Goal: Task Accomplishment & Management: Manage account settings

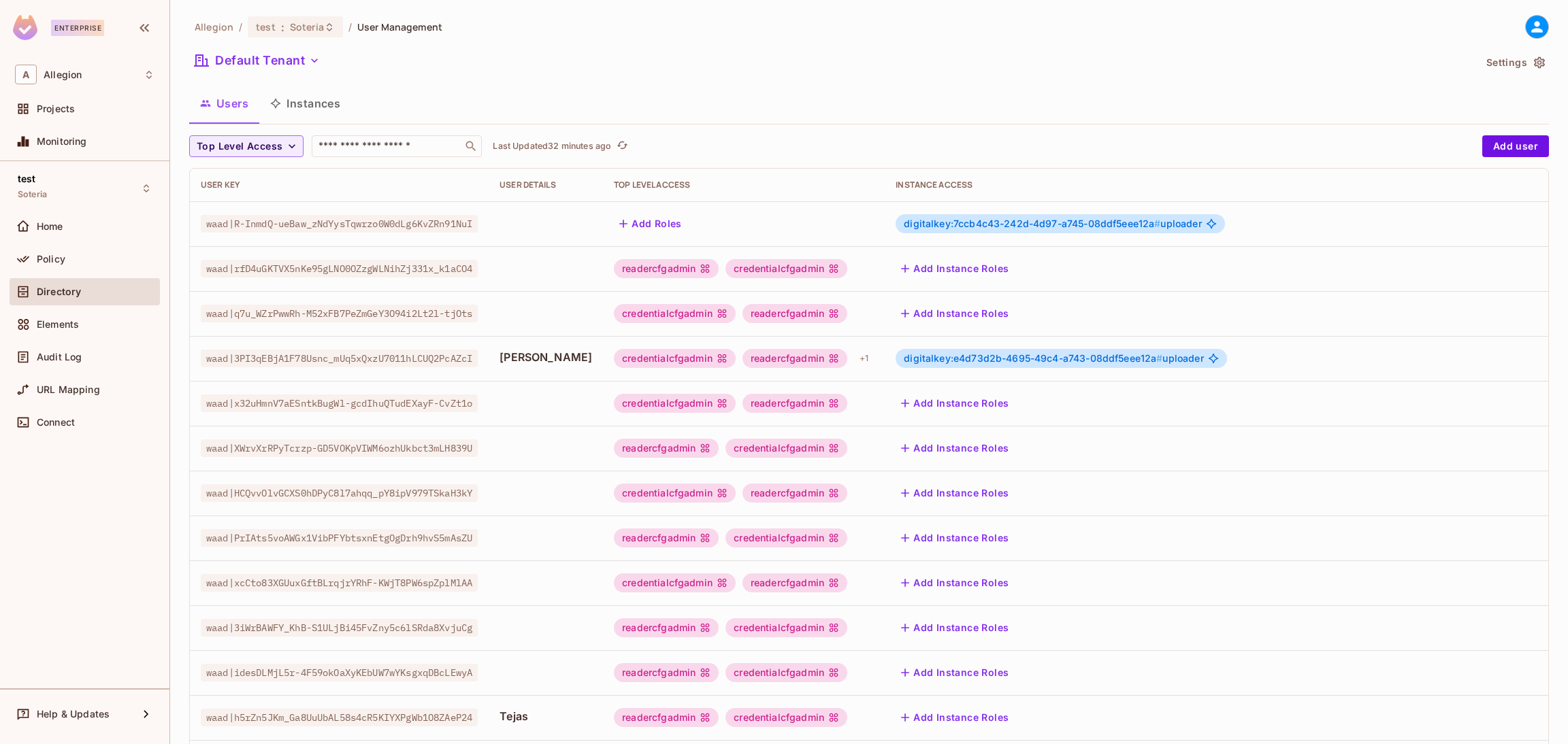
scroll to position [222, 0]
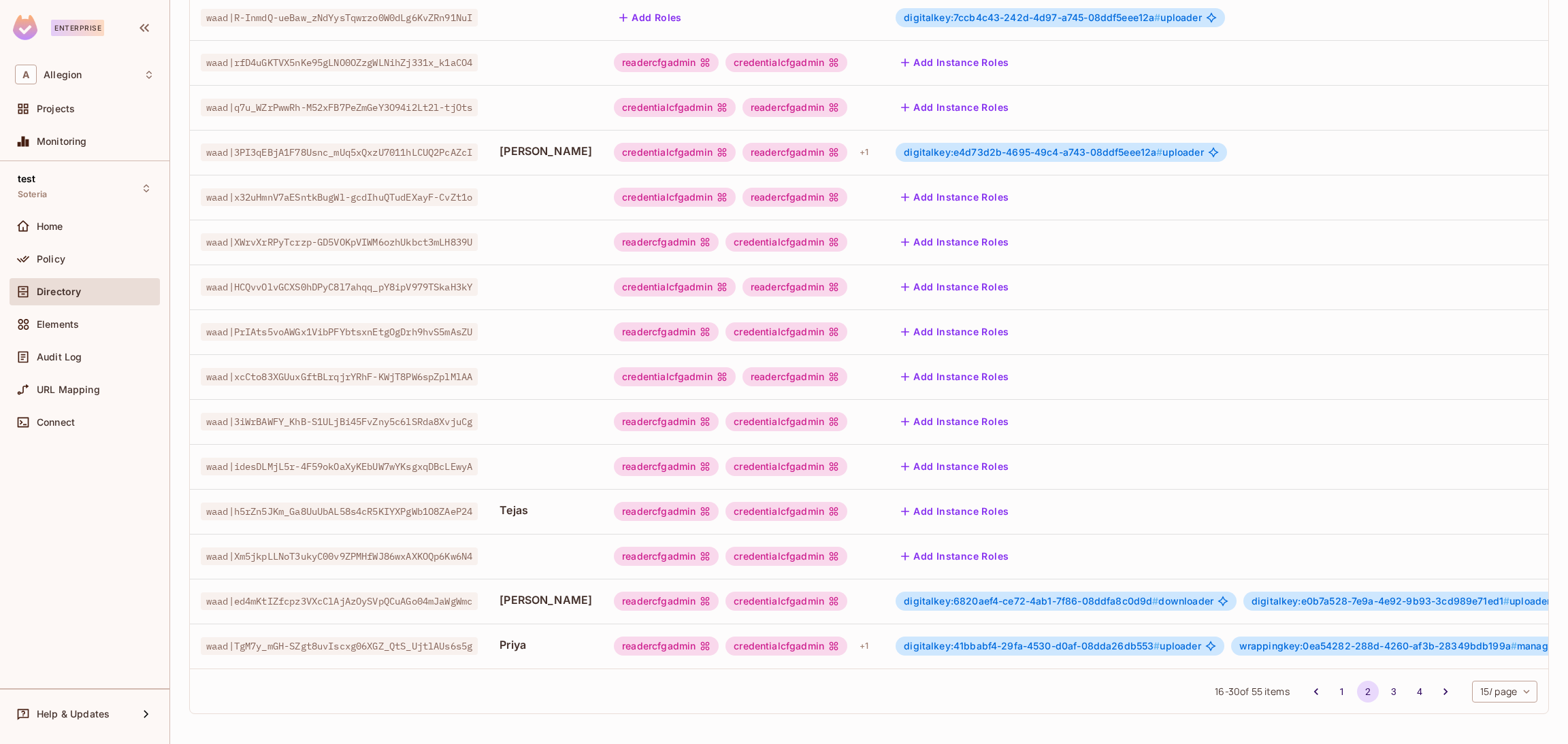
click at [825, 636] on div "readercfgadmin credentialcfgadmin + 1" at bounding box center [744, 646] width 260 height 22
click at [854, 636] on div "+ 1" at bounding box center [864, 646] width 20 height 22
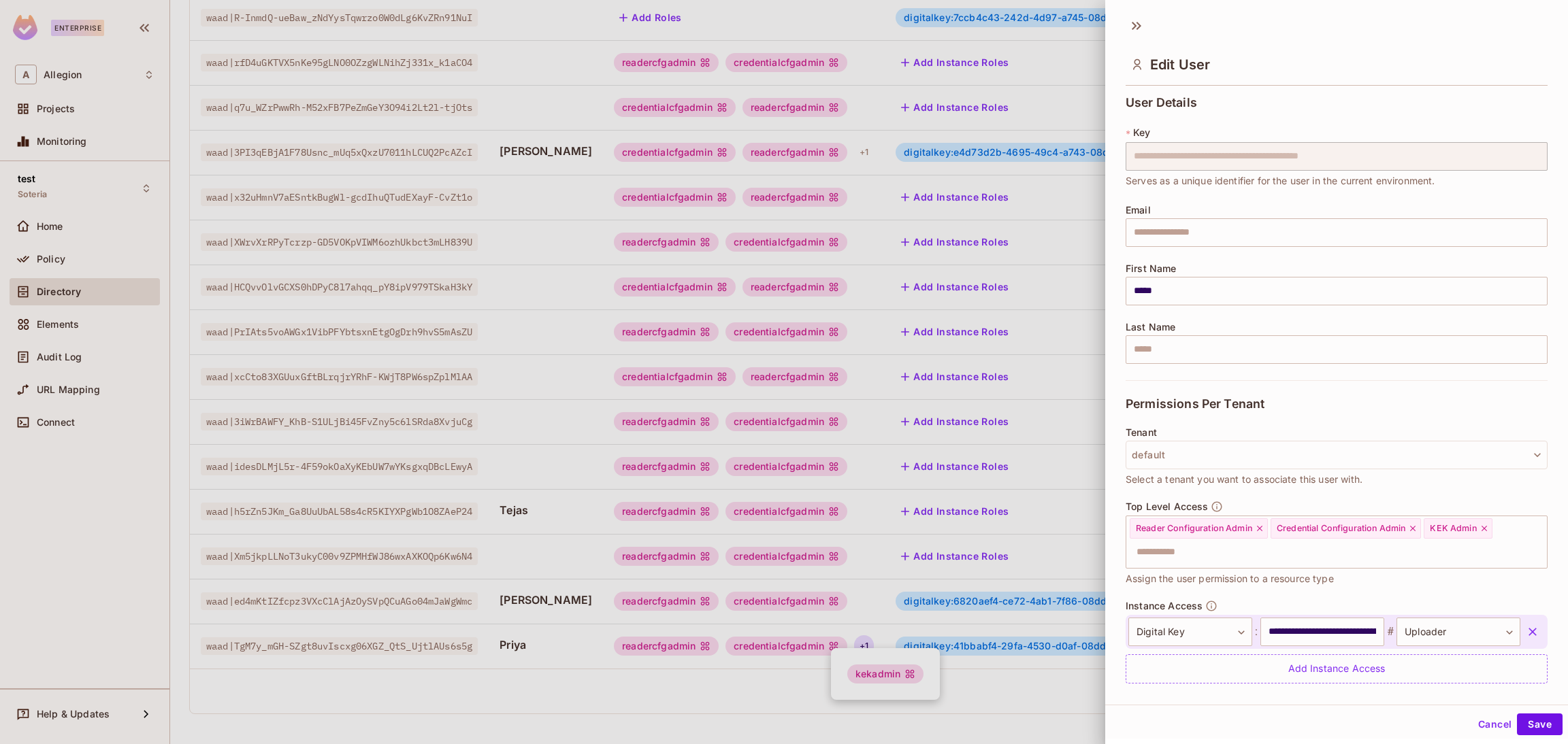
click at [824, 633] on div at bounding box center [784, 372] width 1568 height 744
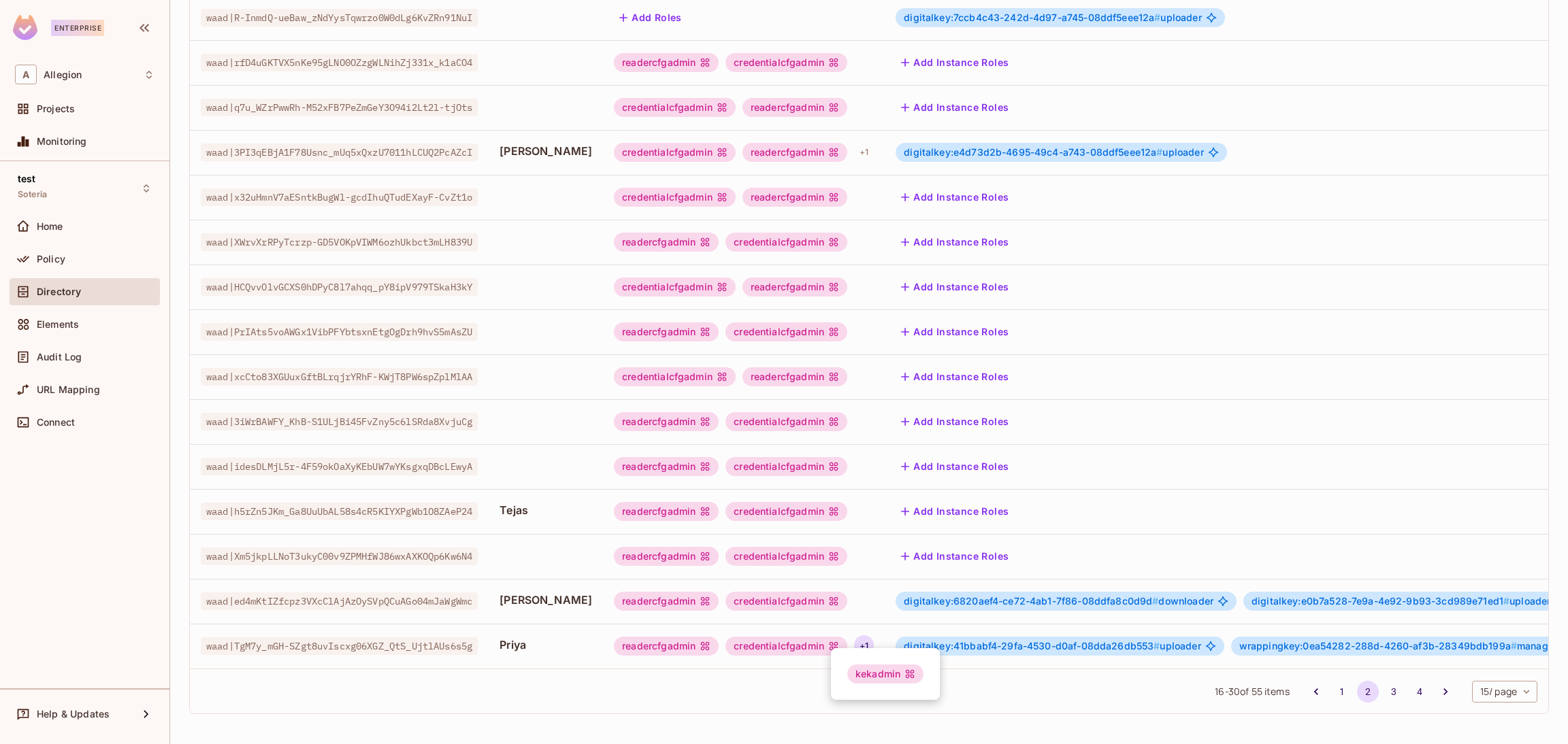
click at [824, 633] on div at bounding box center [784, 372] width 1568 height 744
click at [825, 636] on div "readercfgadmin credentialcfgadmin + 1" at bounding box center [744, 646] width 260 height 22
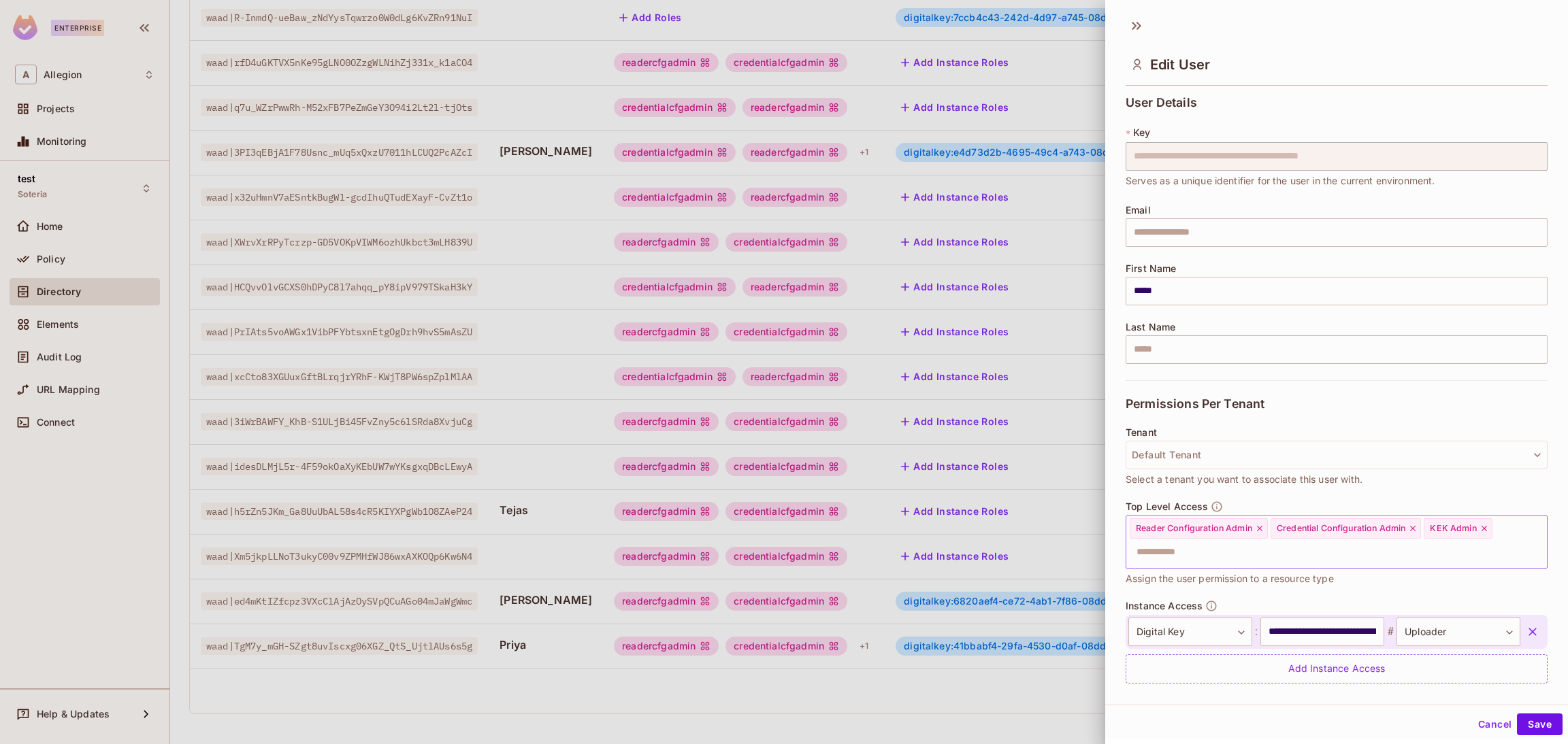
click at [1240, 547] on input "text" at bounding box center [1325, 552] width 393 height 27
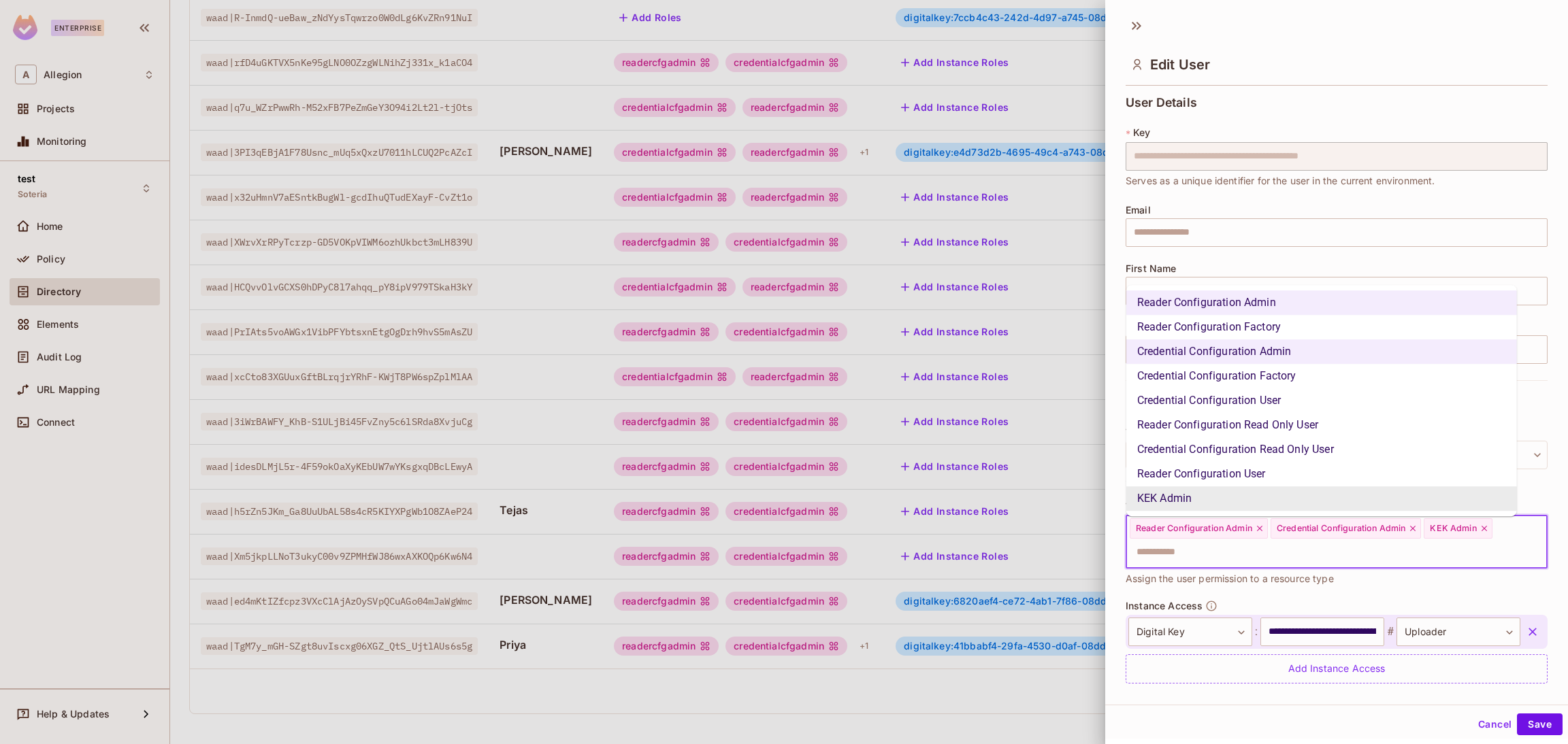
click at [956, 710] on div at bounding box center [784, 372] width 1568 height 744
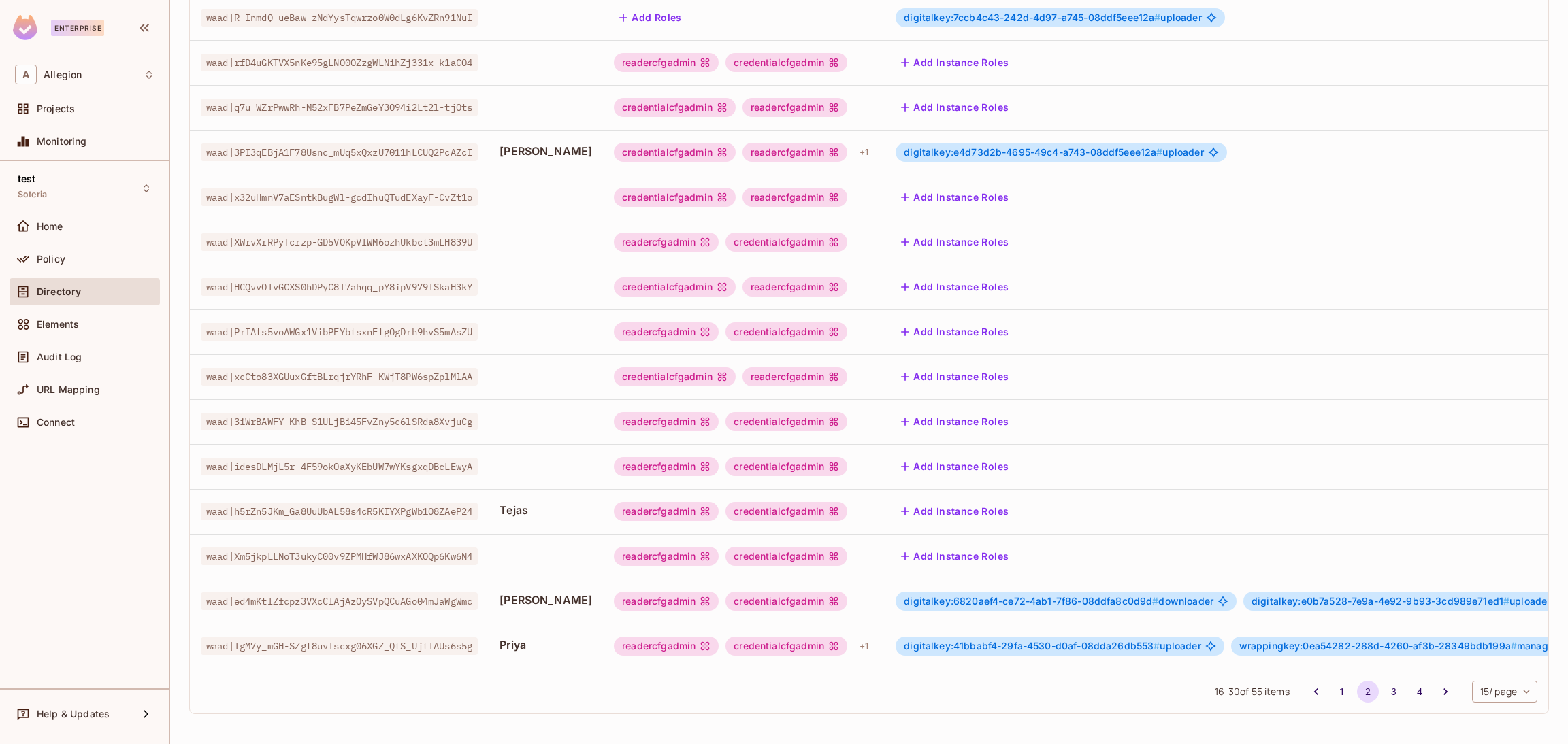
click at [823, 637] on div "credentialcfgadmin" at bounding box center [787, 646] width 122 height 19
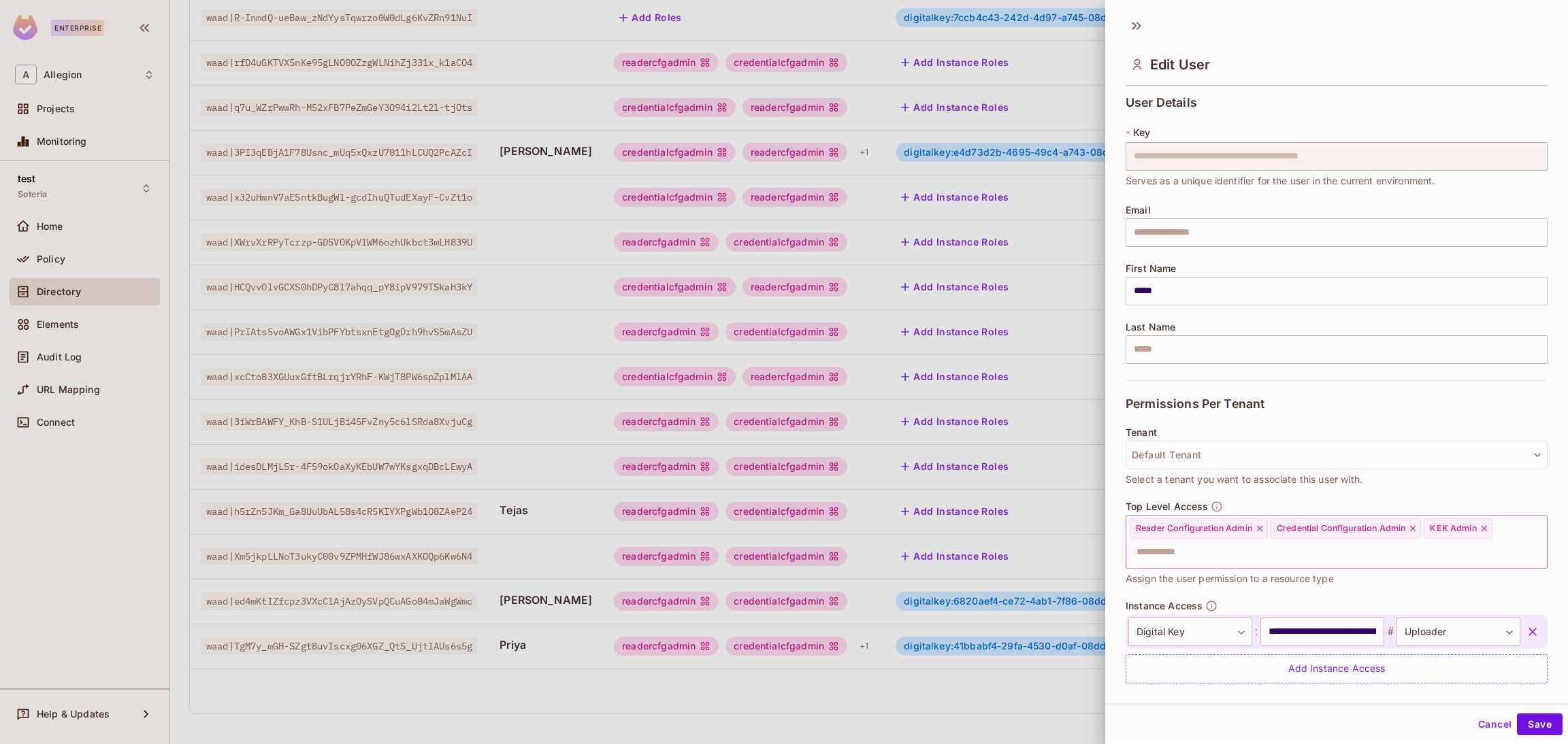
click at [1347, 548] on input "text" at bounding box center [1325, 552] width 393 height 27
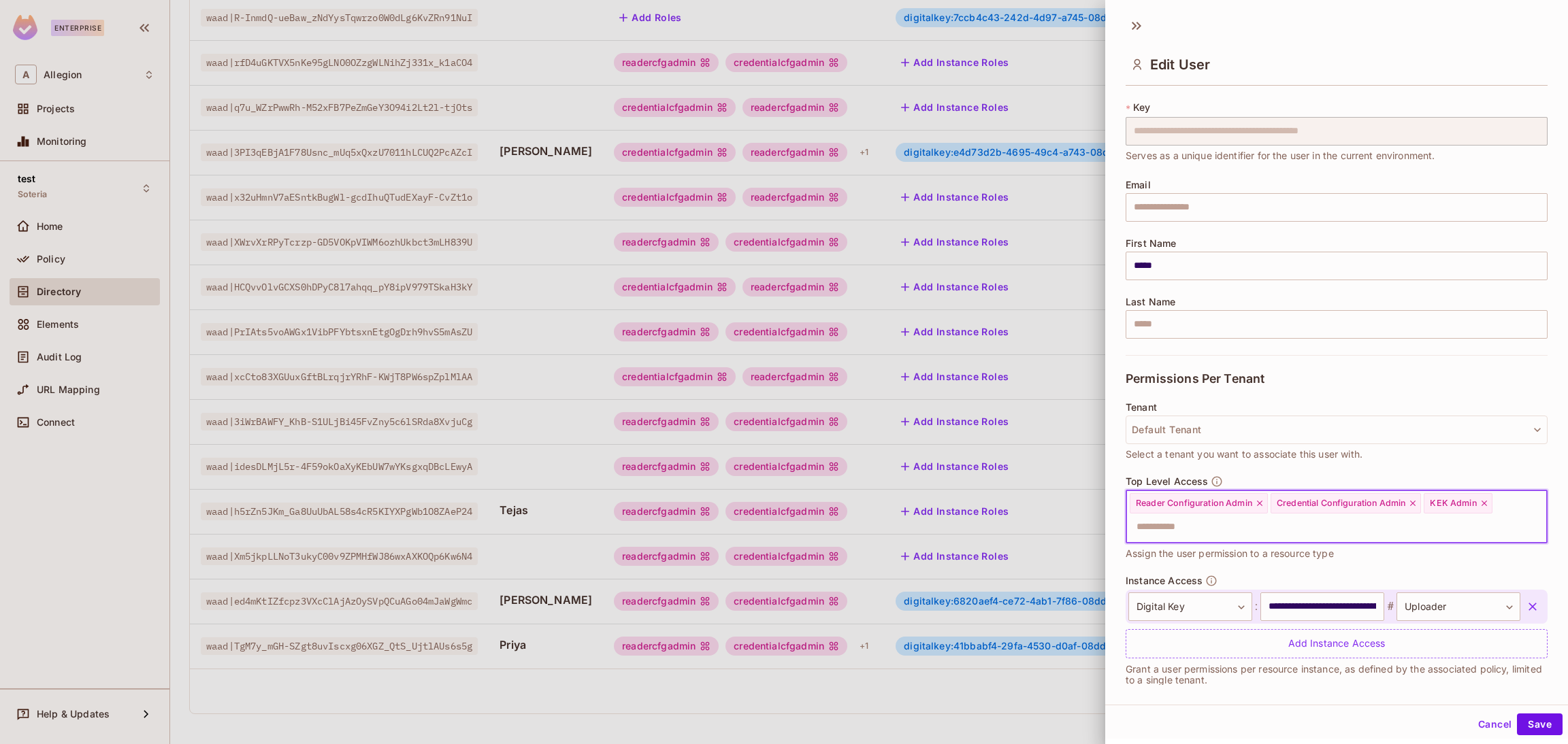
scroll to position [38, 0]
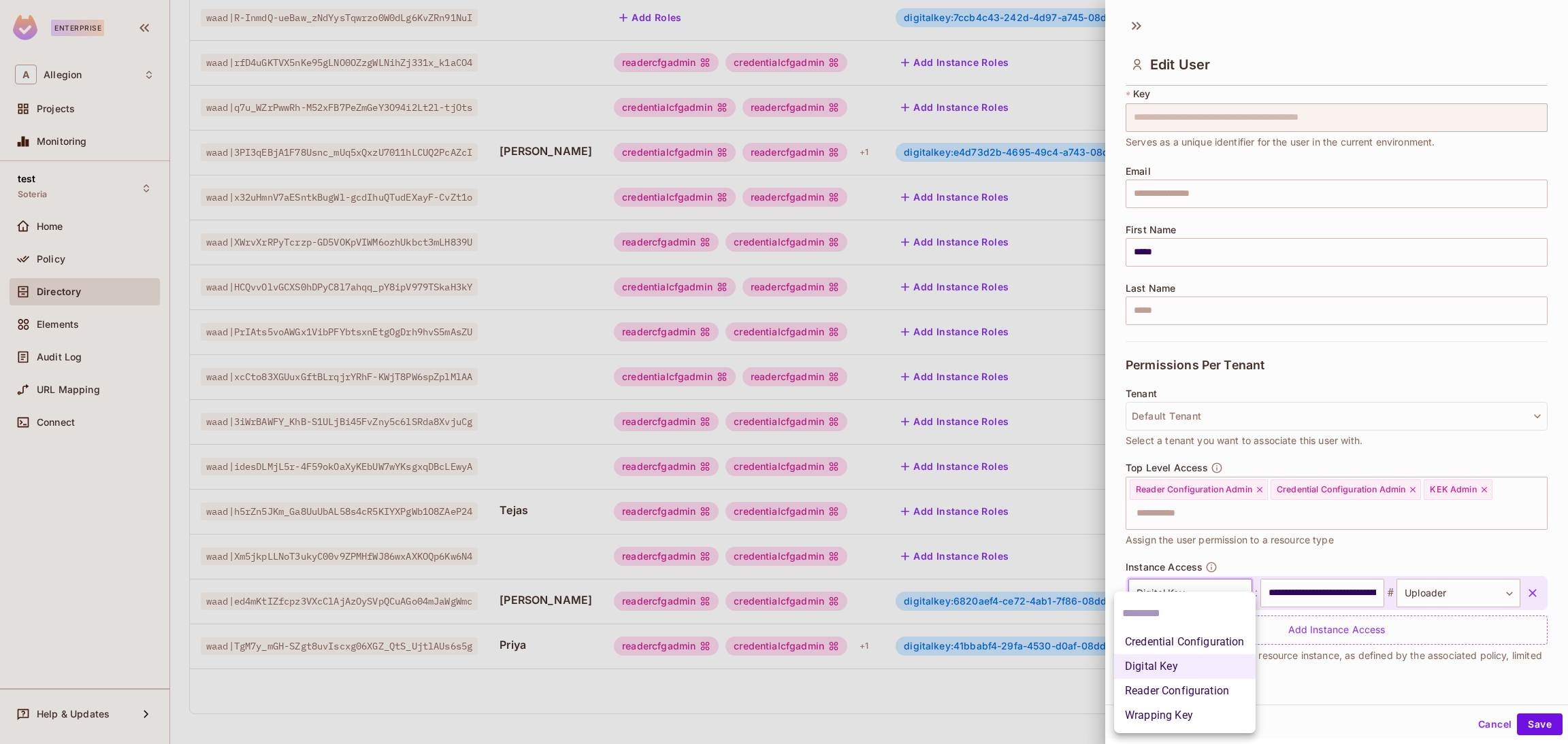
click at [1224, 587] on body "Enterprise A Allegion Projects Monitoring test Soteria Home Policy Directory El…" at bounding box center [784, 372] width 1568 height 744
click at [1185, 717] on li "Wrapping Key" at bounding box center [1185, 716] width 142 height 25
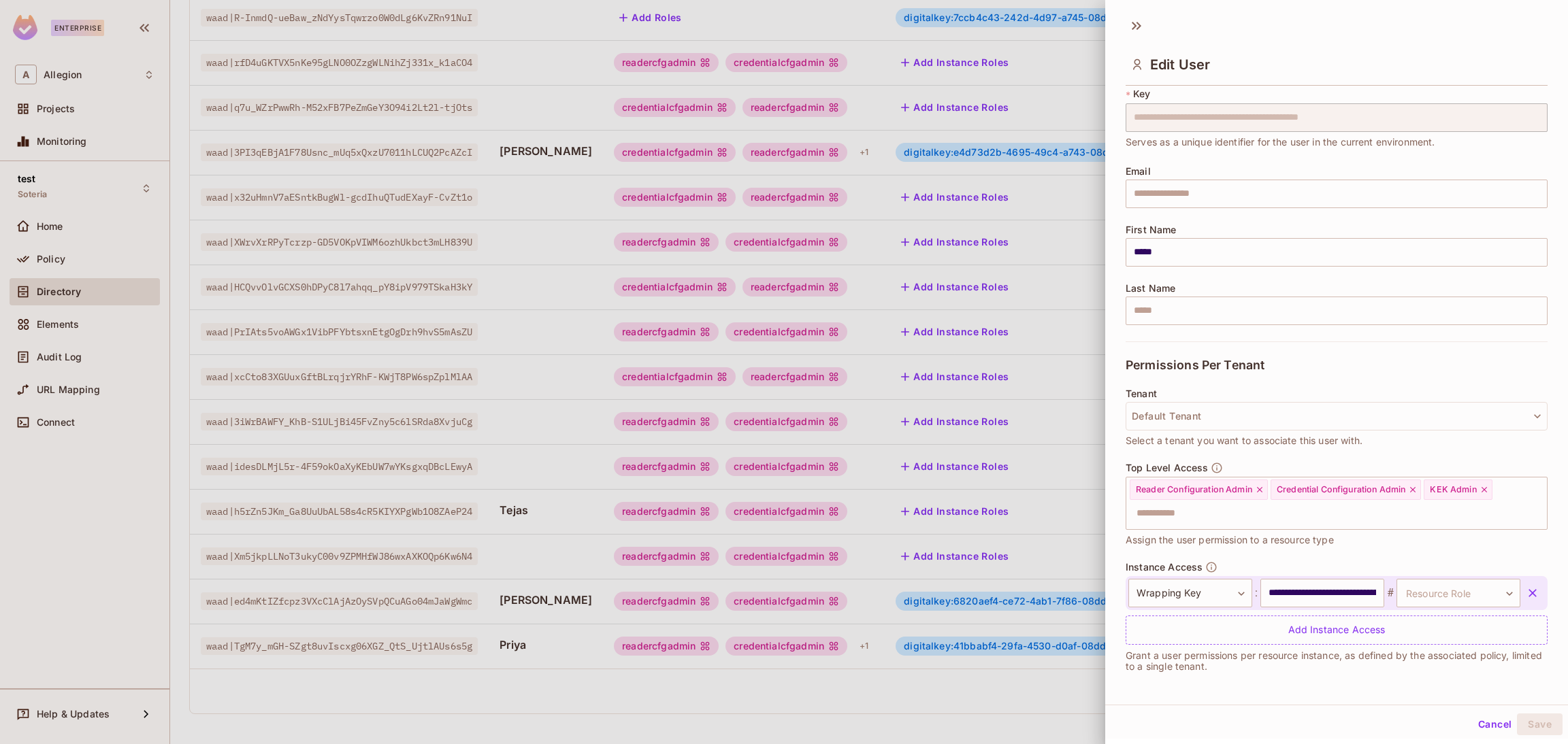
scroll to position [2, 0]
click at [1473, 592] on body "Enterprise A Allegion Projects Monitoring test Soteria Home Policy Directory El…" at bounding box center [784, 372] width 1568 height 744
click at [1428, 662] on li "ManageKek" at bounding box center [1425, 655] width 125 height 25
click at [1520, 726] on button "Save" at bounding box center [1540, 722] width 46 height 22
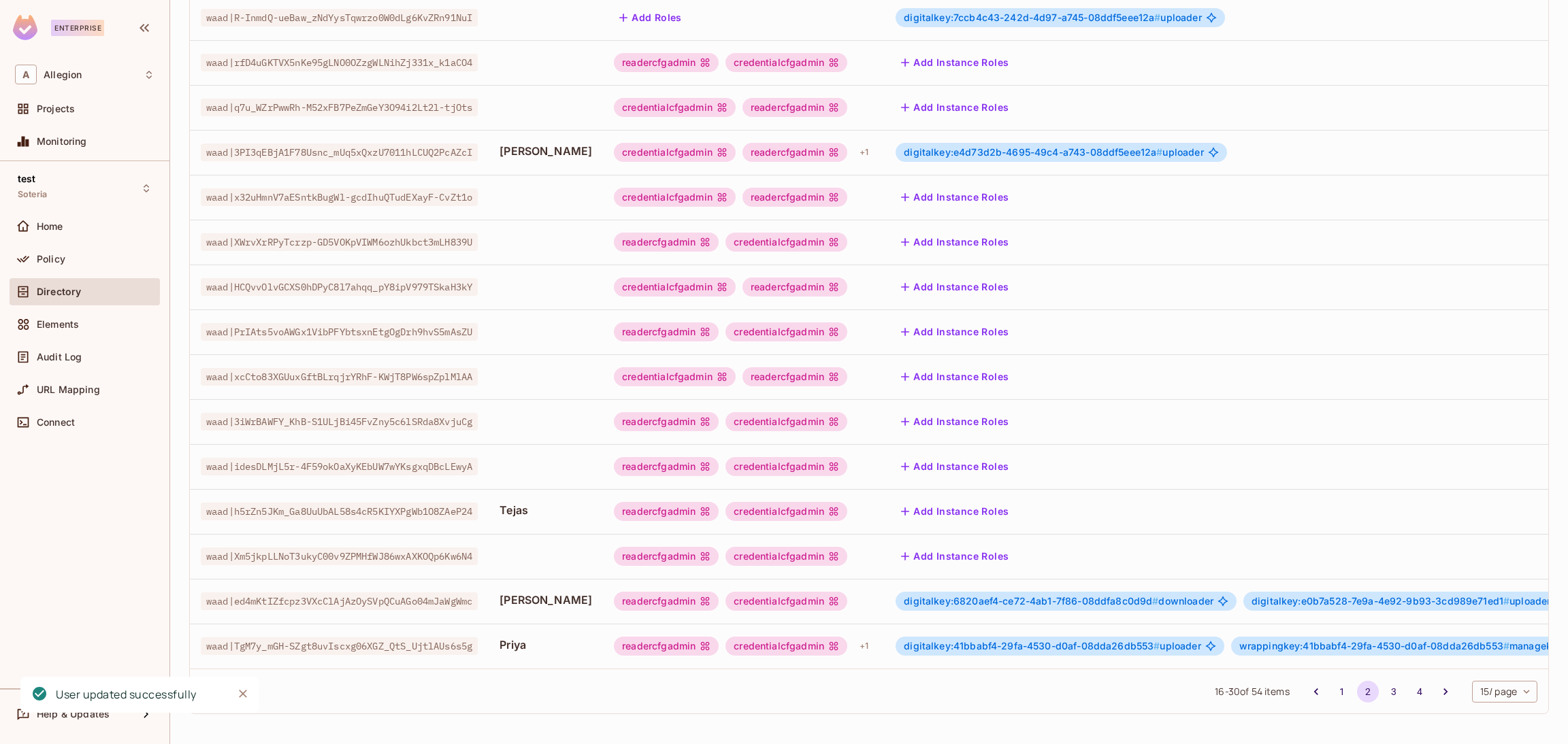
scroll to position [0, 79]
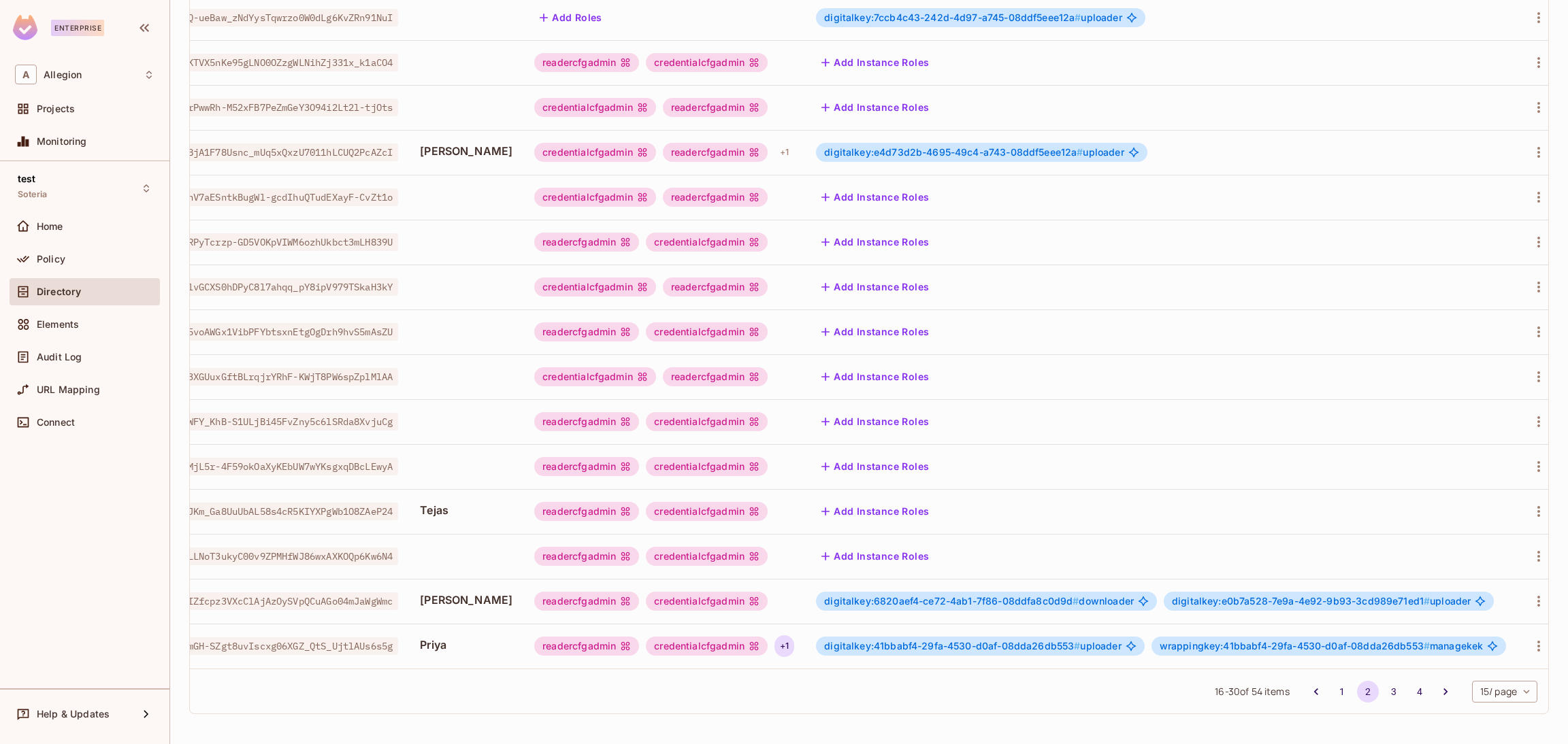
click at [775, 636] on div "+ 1" at bounding box center [784, 646] width 20 height 22
click at [769, 633] on div at bounding box center [784, 372] width 1568 height 744
click at [750, 642] on icon at bounding box center [754, 646] width 9 height 9
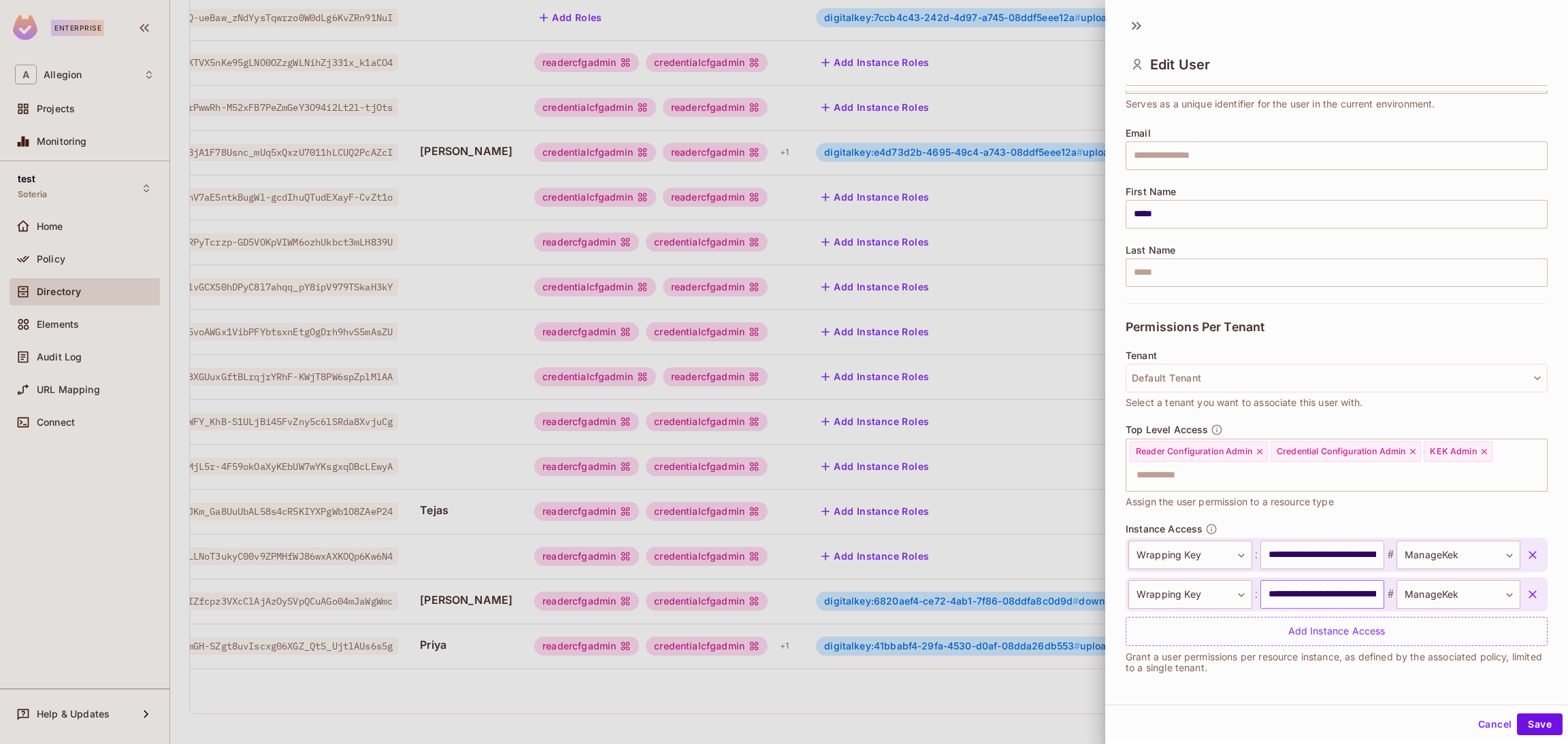
scroll to position [79, 0]
click at [942, 684] on div at bounding box center [784, 372] width 1568 height 744
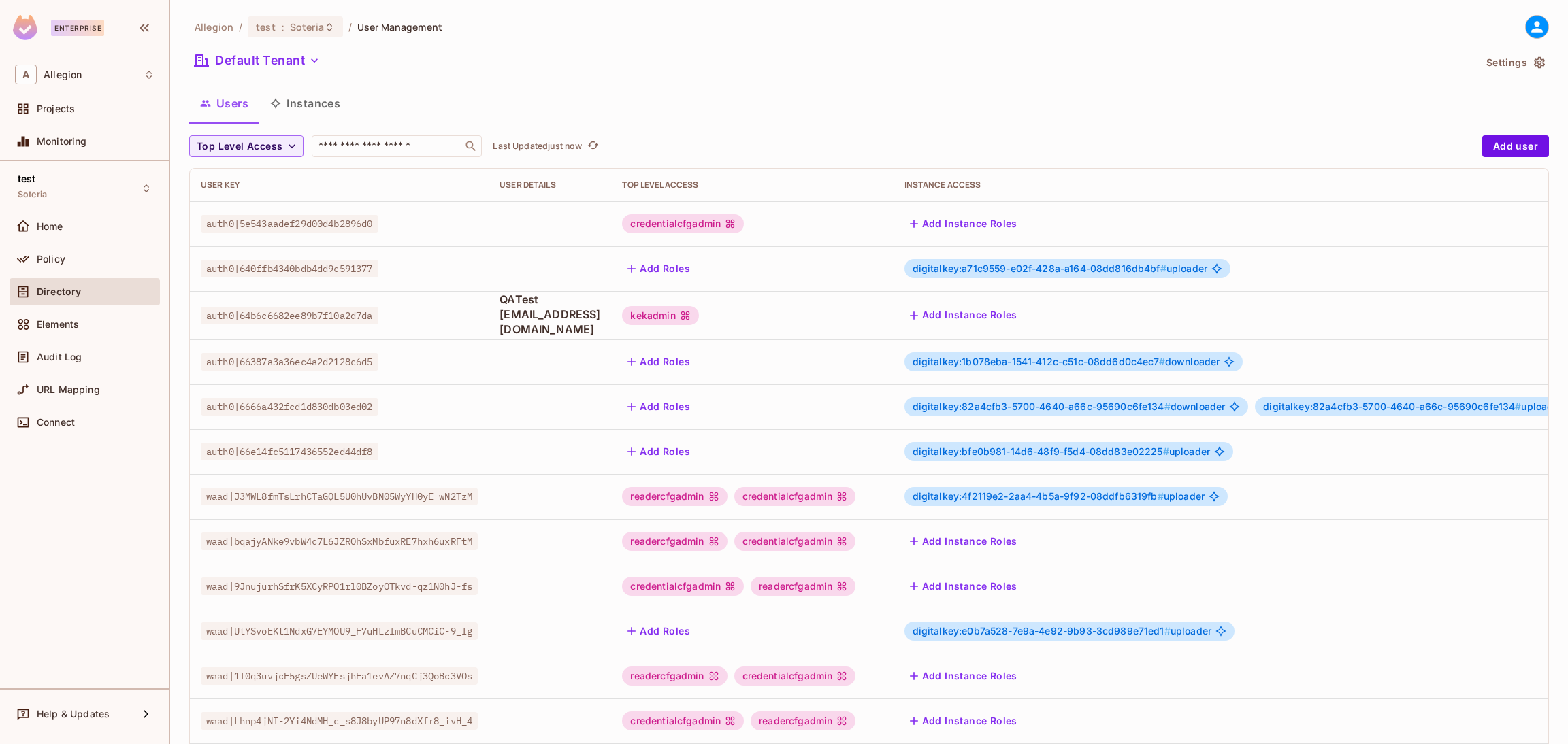
scroll to position [222, 0]
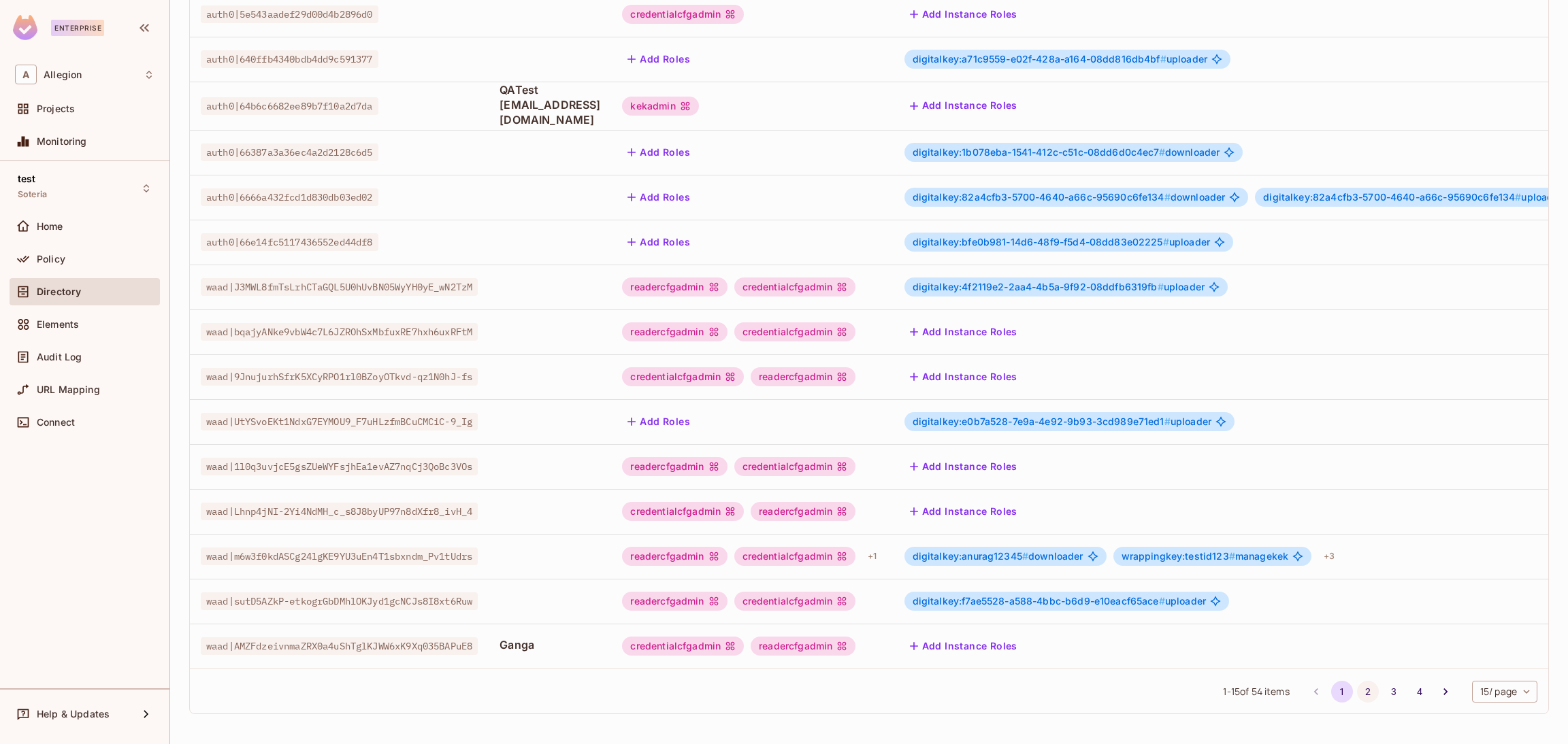
click at [1357, 692] on button "2" at bounding box center [1367, 692] width 22 height 22
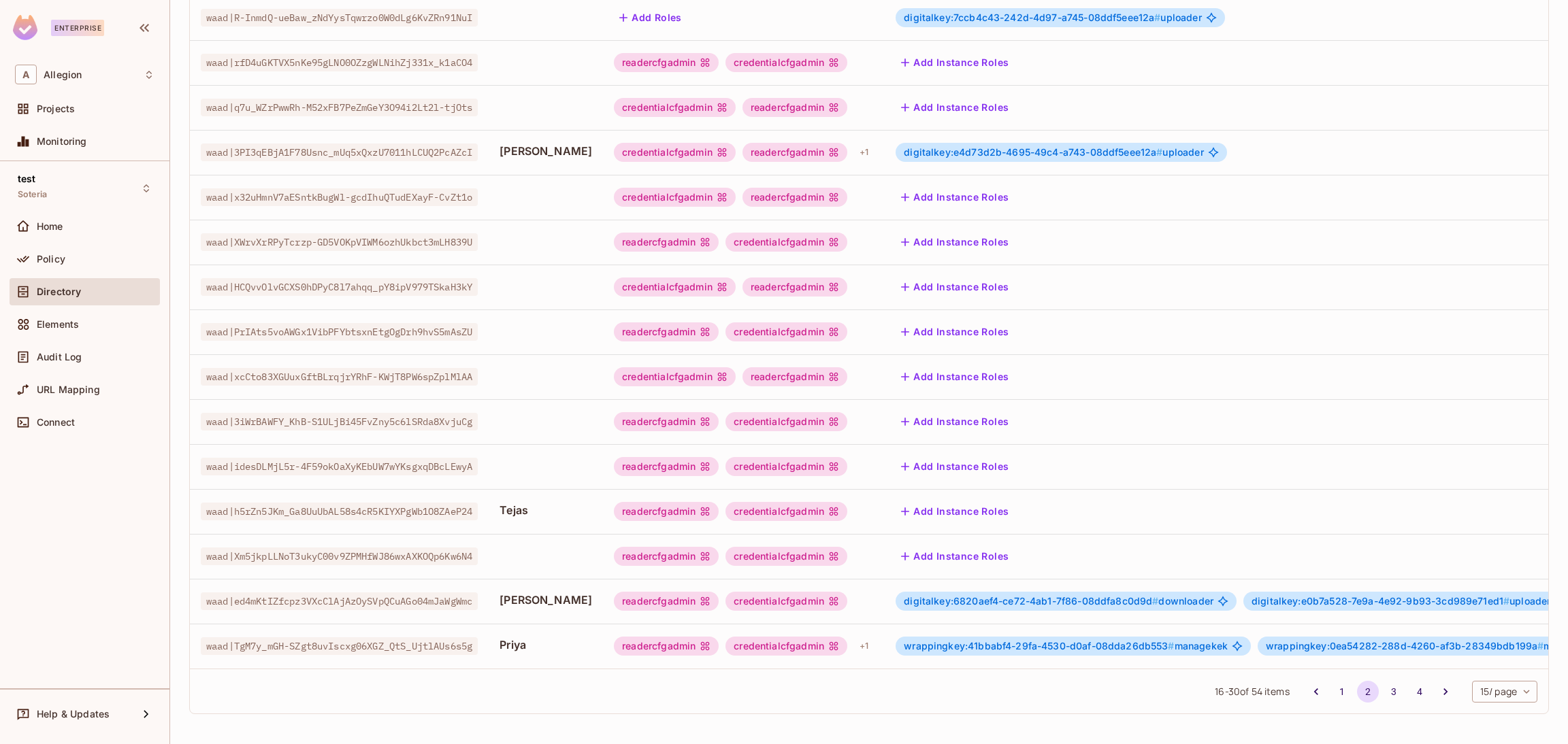
click at [828, 636] on div "readercfgadmin credentialcfgadmin + 1" at bounding box center [744, 646] width 260 height 22
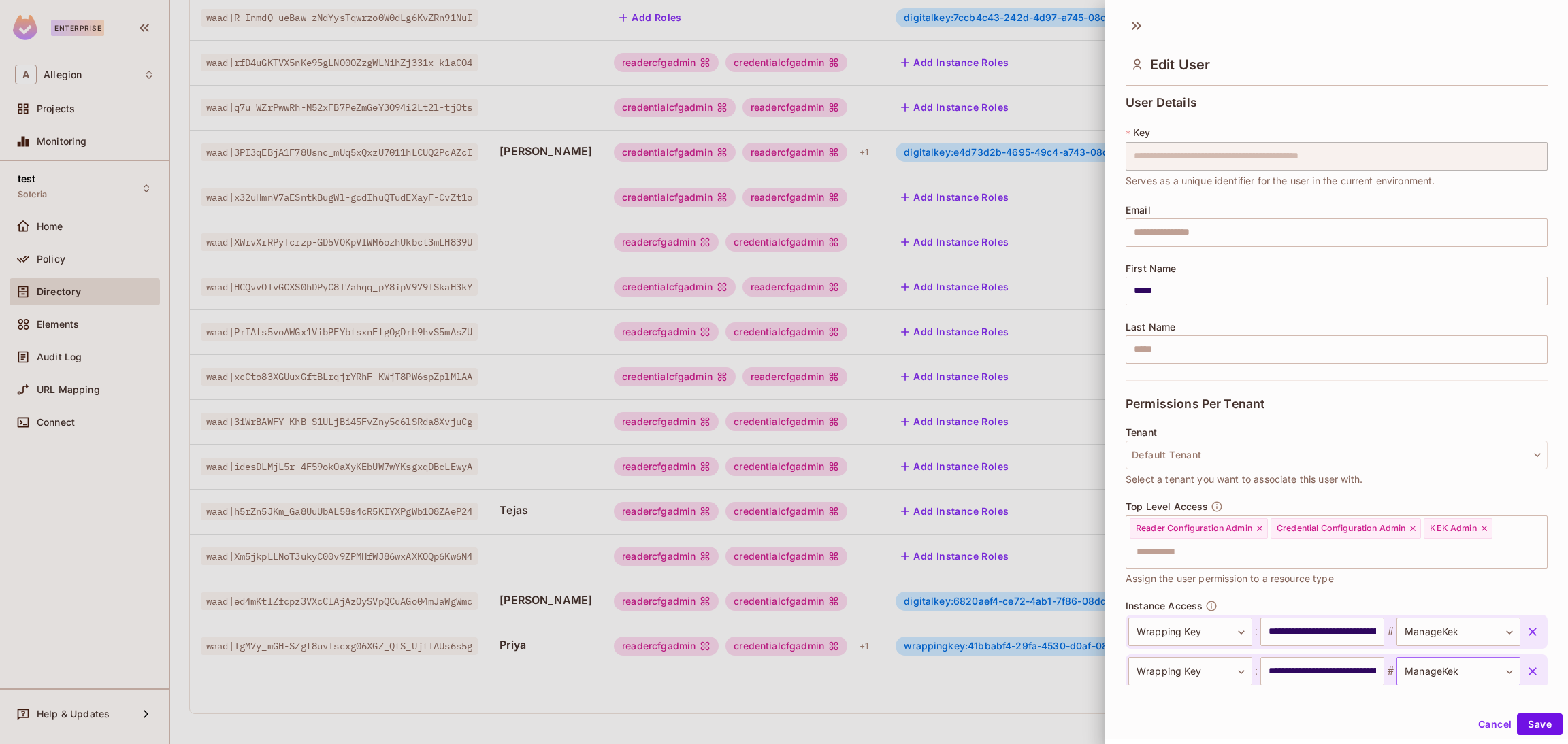
scroll to position [79, 0]
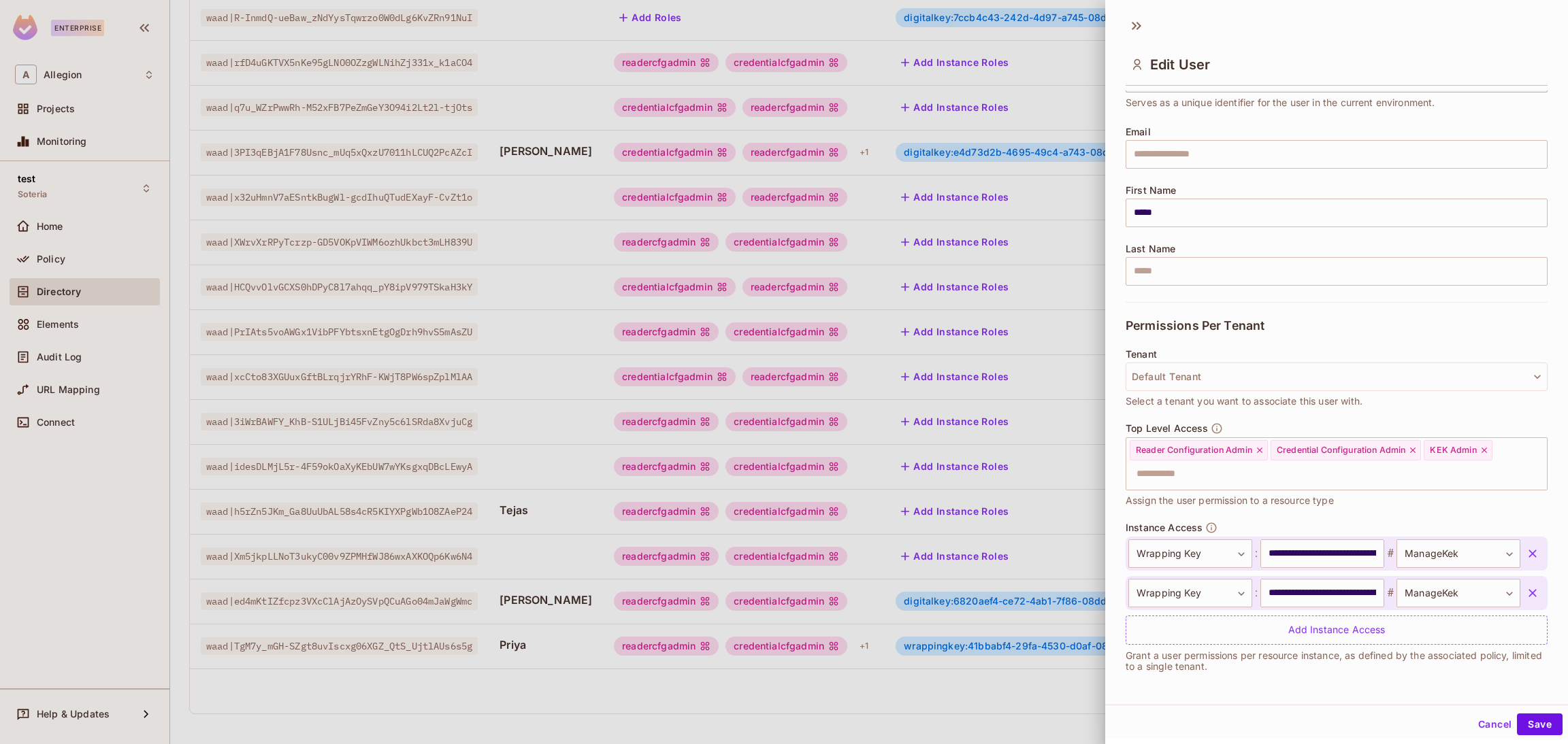
click at [1526, 590] on icon "button" at bounding box center [1533, 593] width 14 height 14
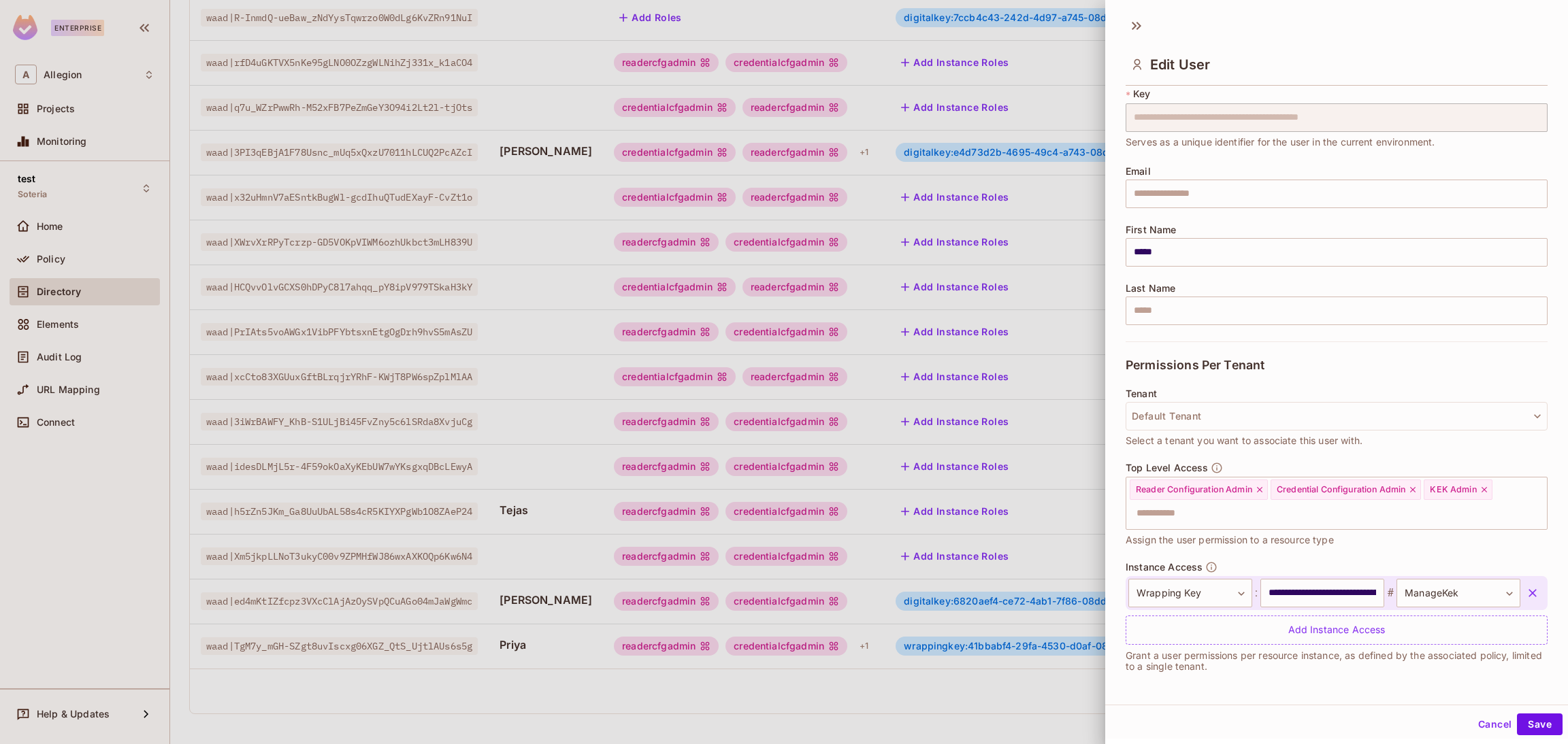
click at [1526, 588] on icon "button" at bounding box center [1533, 593] width 14 height 14
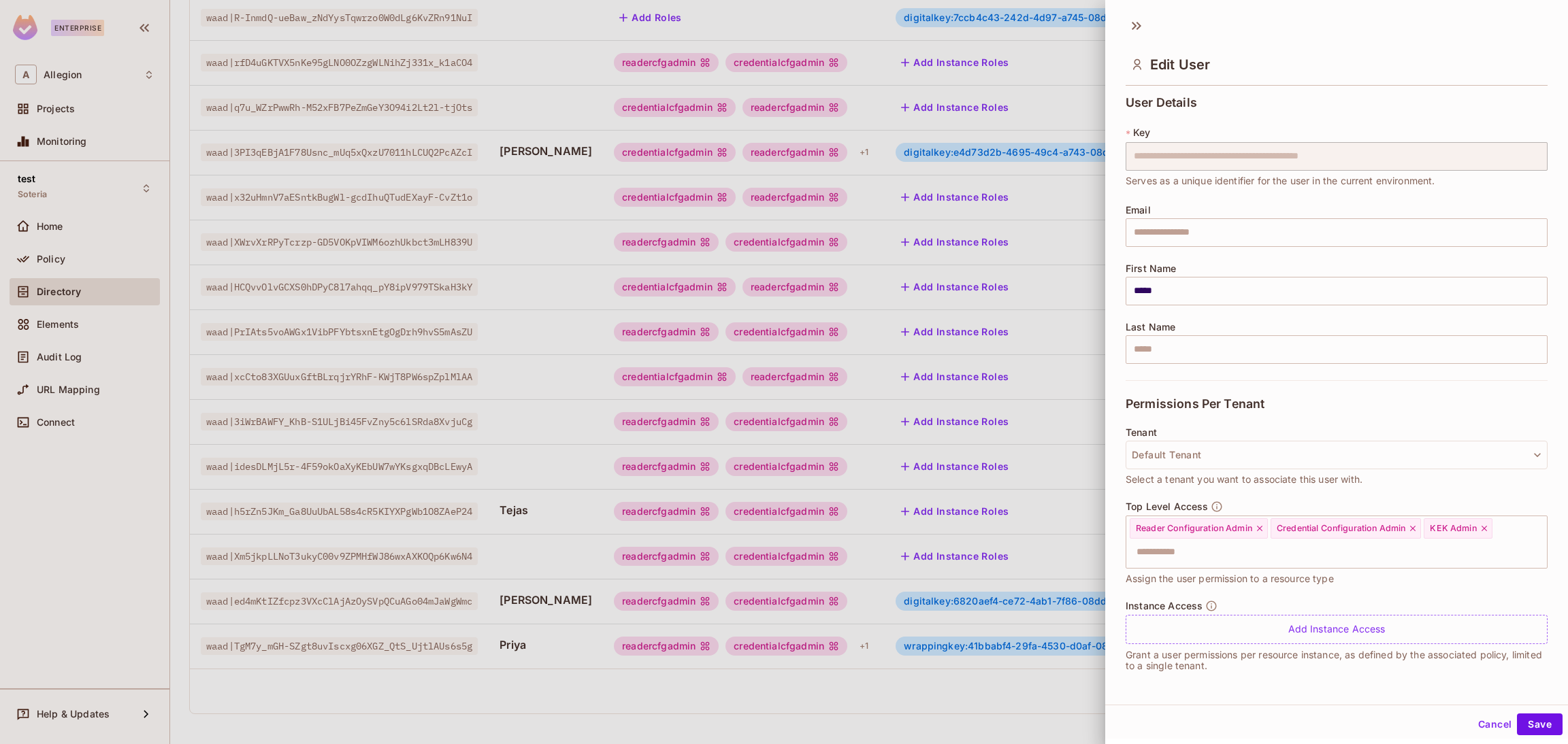
scroll to position [0, 0]
click at [1320, 622] on div "Add Instance Access" at bounding box center [1337, 629] width 422 height 29
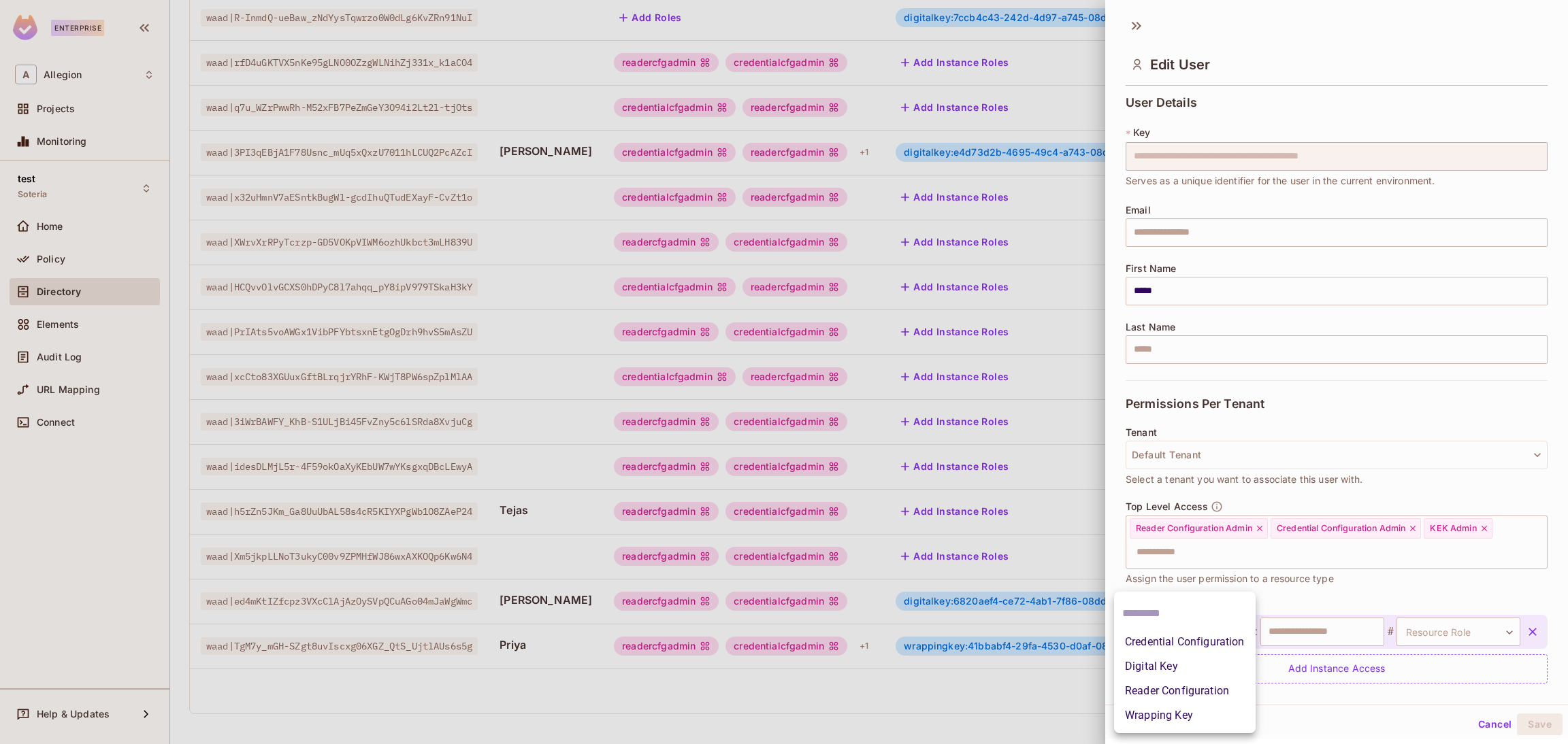
click at [1236, 637] on body "Enterprise A Allegion Projects Monitoring test Soteria Home Policy Directory El…" at bounding box center [784, 372] width 1568 height 744
click at [1192, 712] on li "Wrapping Key" at bounding box center [1185, 716] width 142 height 25
click at [1350, 633] on input "text" at bounding box center [1323, 633] width 124 height 29
click at [1234, 633] on body "Enterprise A Allegion Projects Monitoring test Soteria Home Policy Directory El…" at bounding box center [784, 372] width 1568 height 744
click at [1204, 714] on li "Wrapping Key" at bounding box center [1185, 716] width 142 height 25
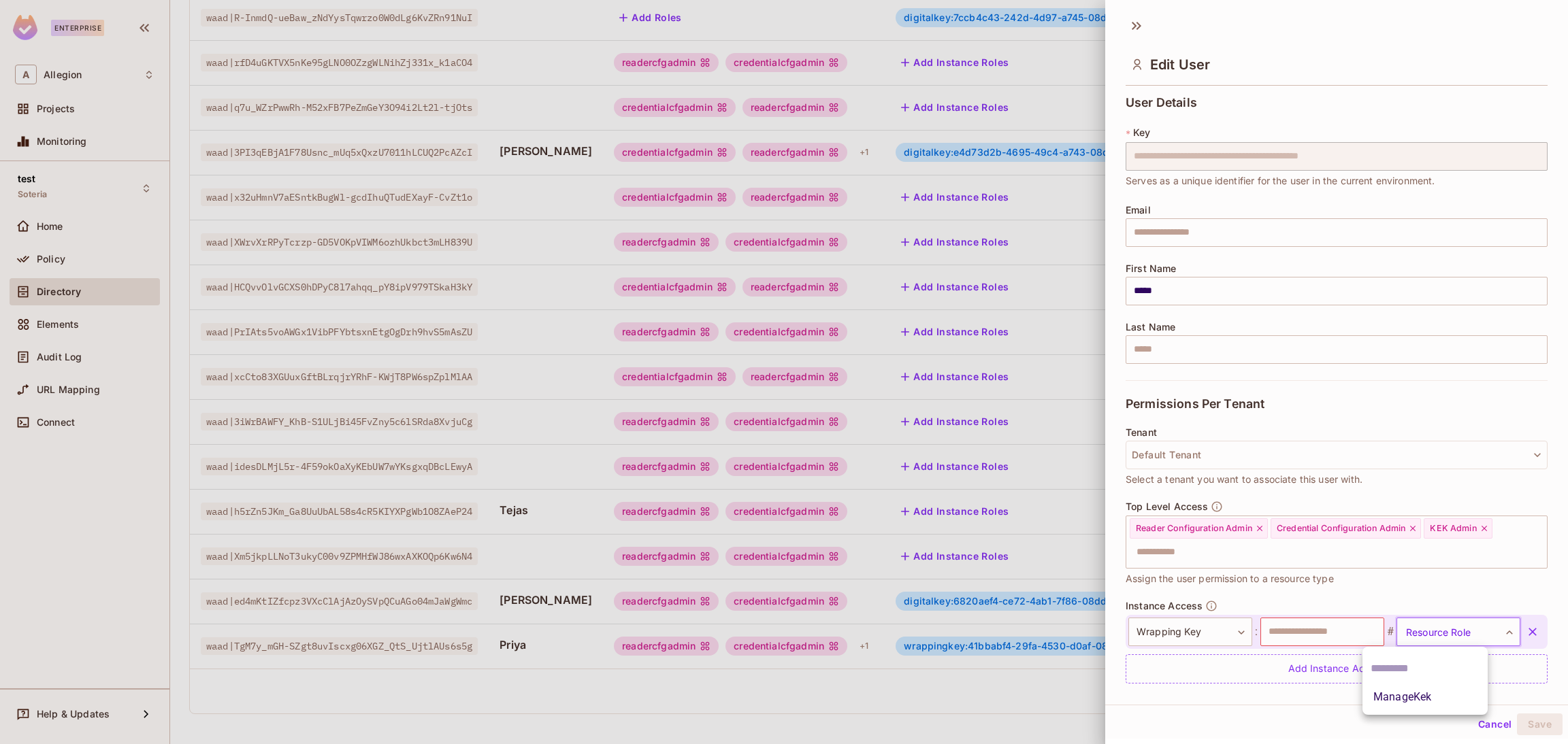
click at [1481, 629] on body "Enterprise A Allegion Projects Monitoring test Soteria Home Policy Directory El…" at bounding box center [784, 372] width 1568 height 744
click at [1422, 692] on li "ManageKek" at bounding box center [1425, 698] width 125 height 25
type input "*********"
click at [1317, 632] on input "text" at bounding box center [1323, 633] width 124 height 29
click at [1521, 728] on button "Save" at bounding box center [1540, 724] width 46 height 22
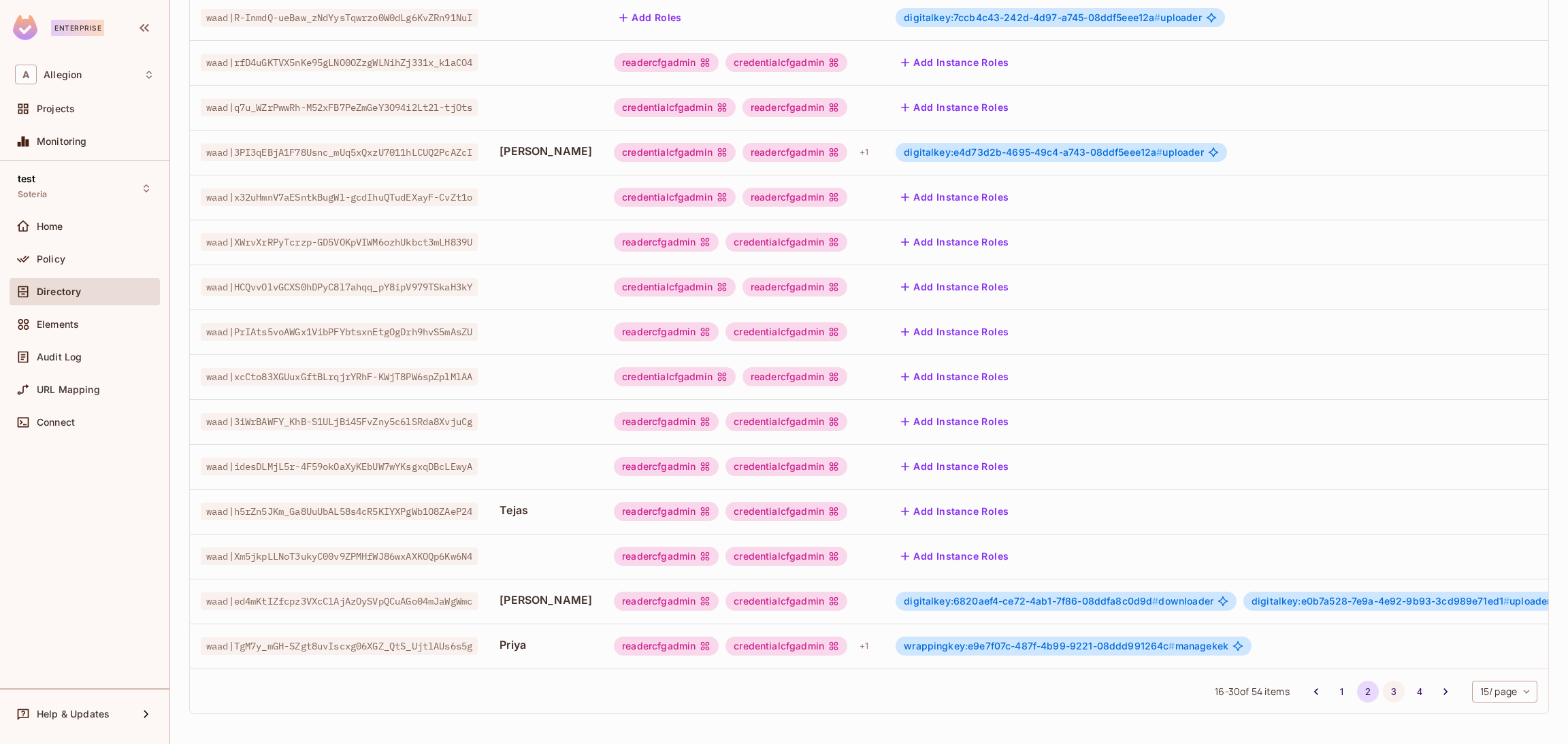
click at [1384, 686] on button "3" at bounding box center [1394, 692] width 22 height 22
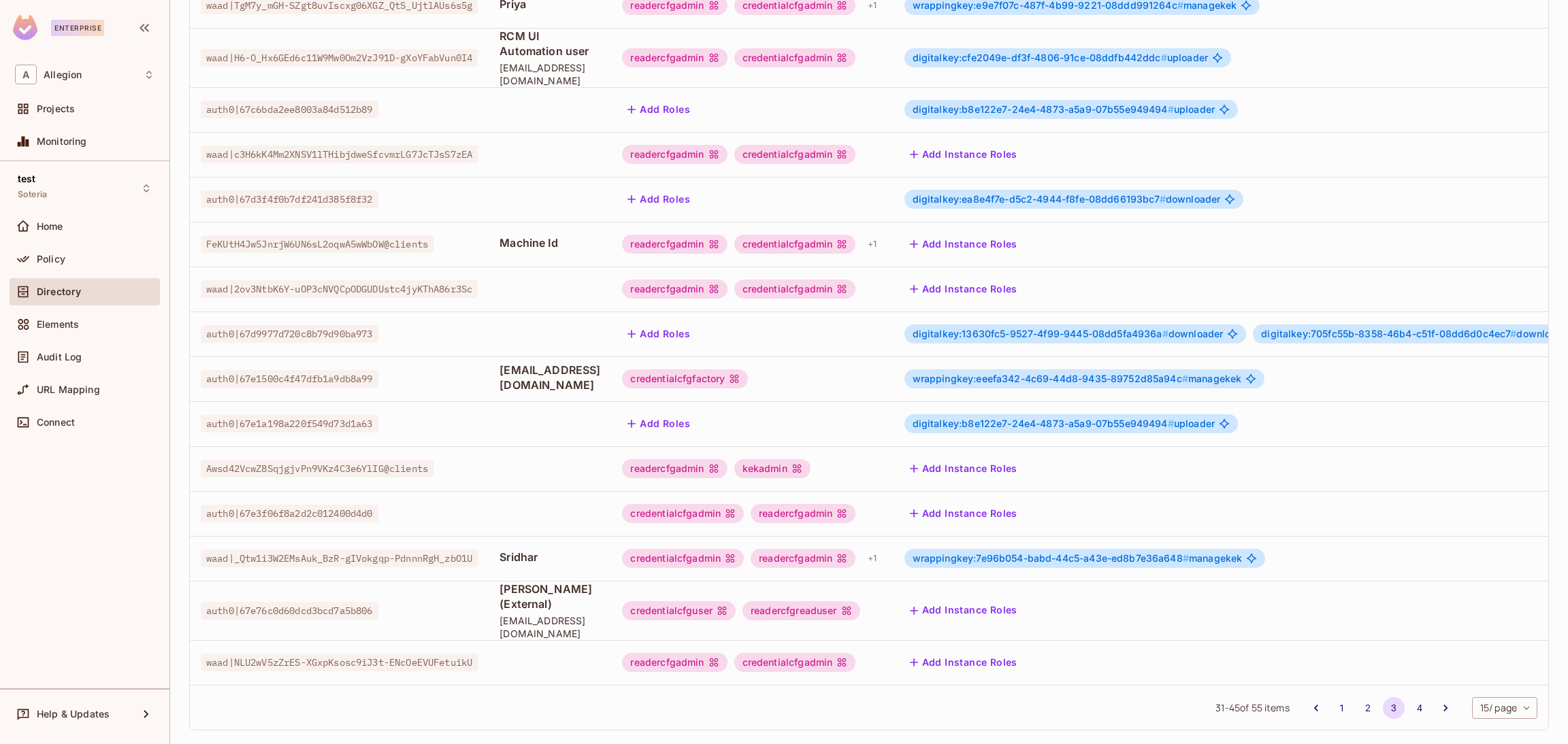
scroll to position [222, 0]
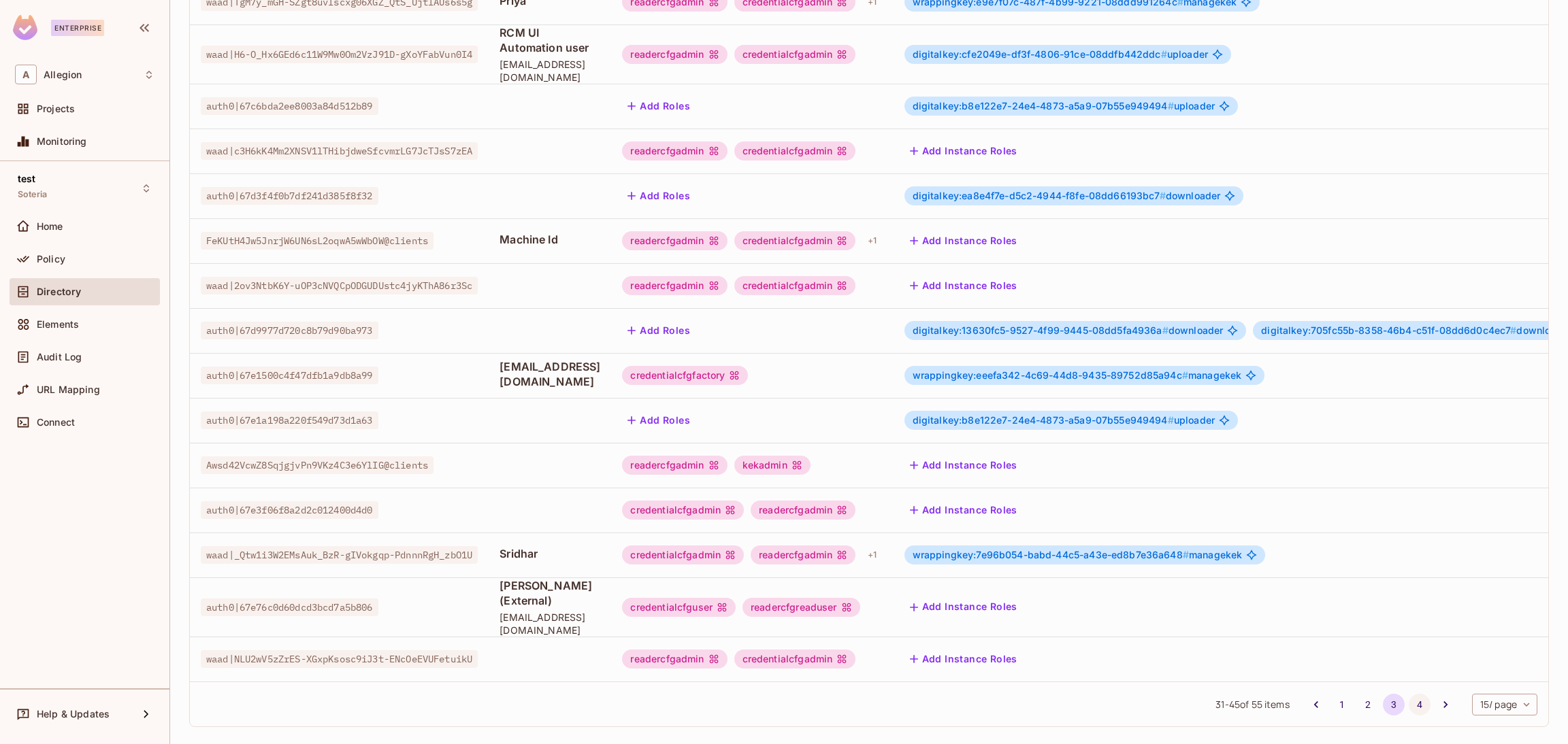
click at [1409, 694] on button "4" at bounding box center [1420, 705] width 22 height 22
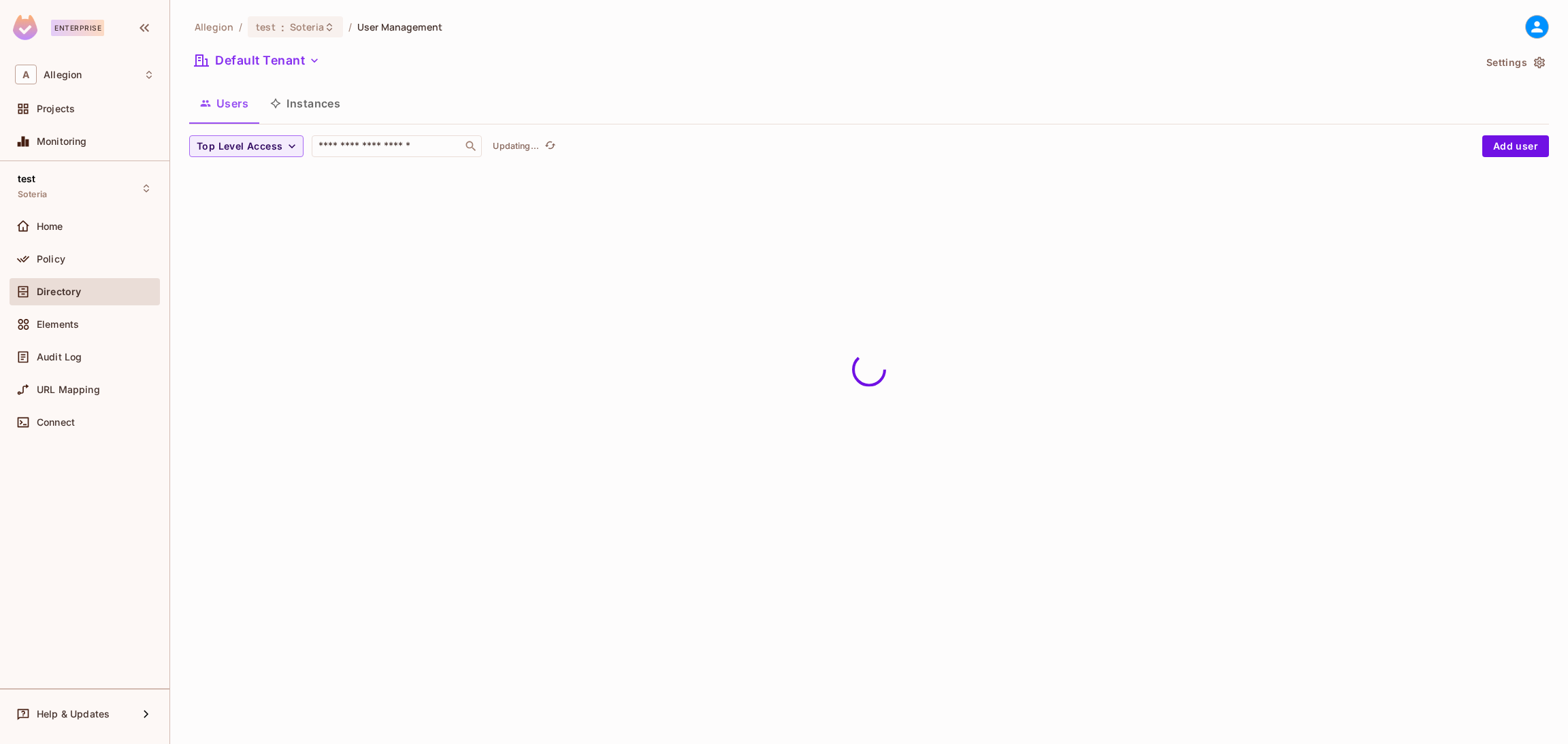
scroll to position [0, 0]
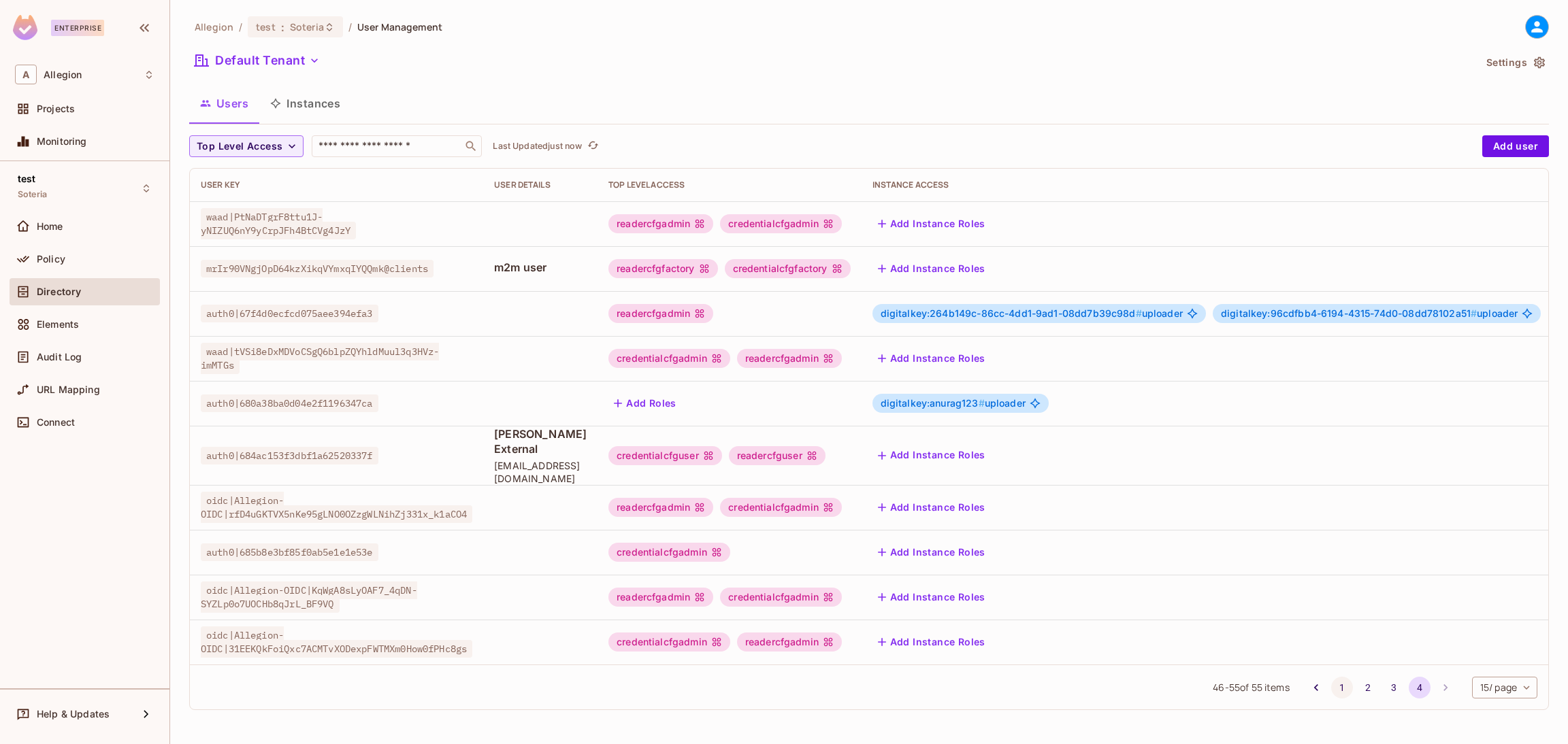
click at [1333, 687] on button "1" at bounding box center [1342, 687] width 22 height 22
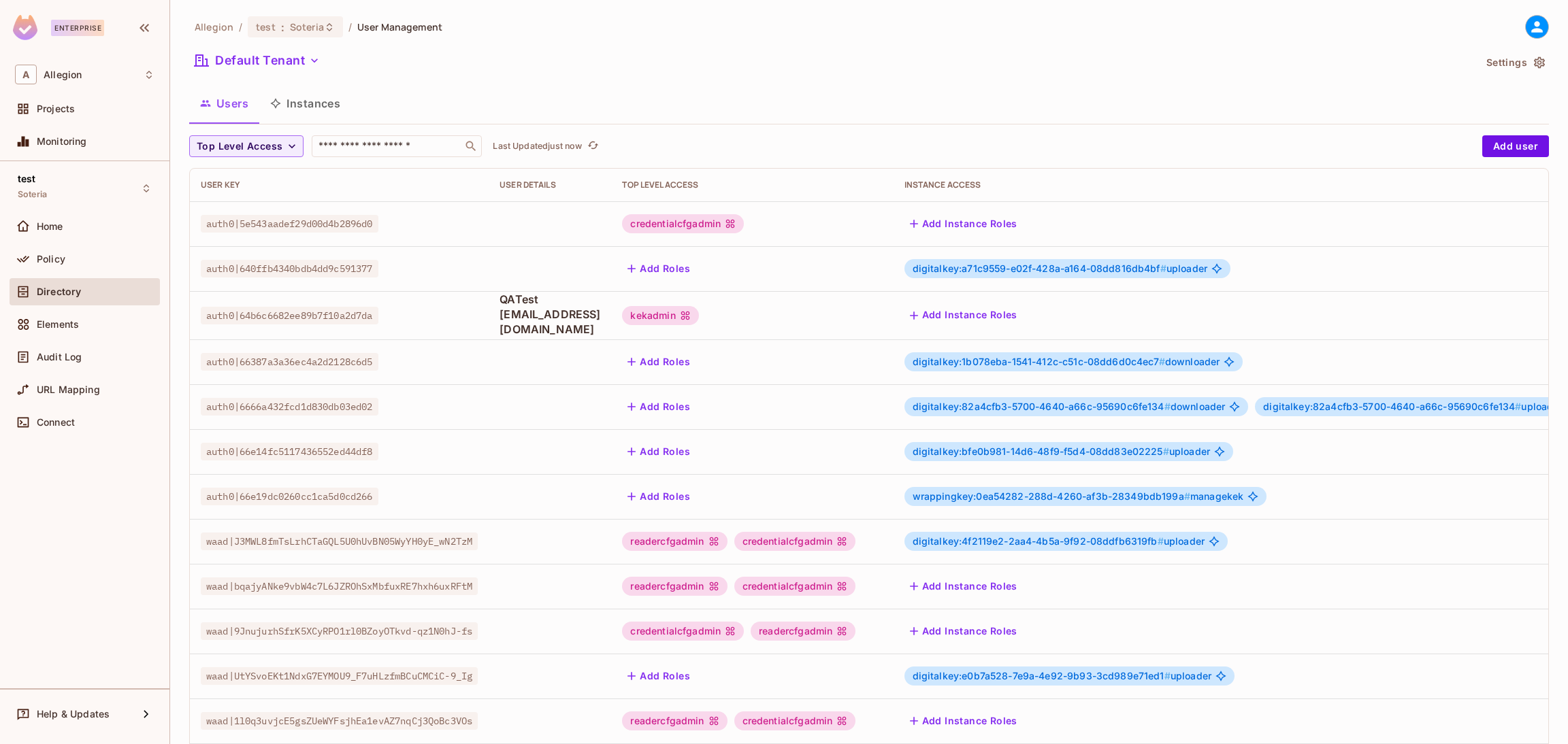
click at [695, 495] on button "Add Roles" at bounding box center [659, 496] width 74 height 22
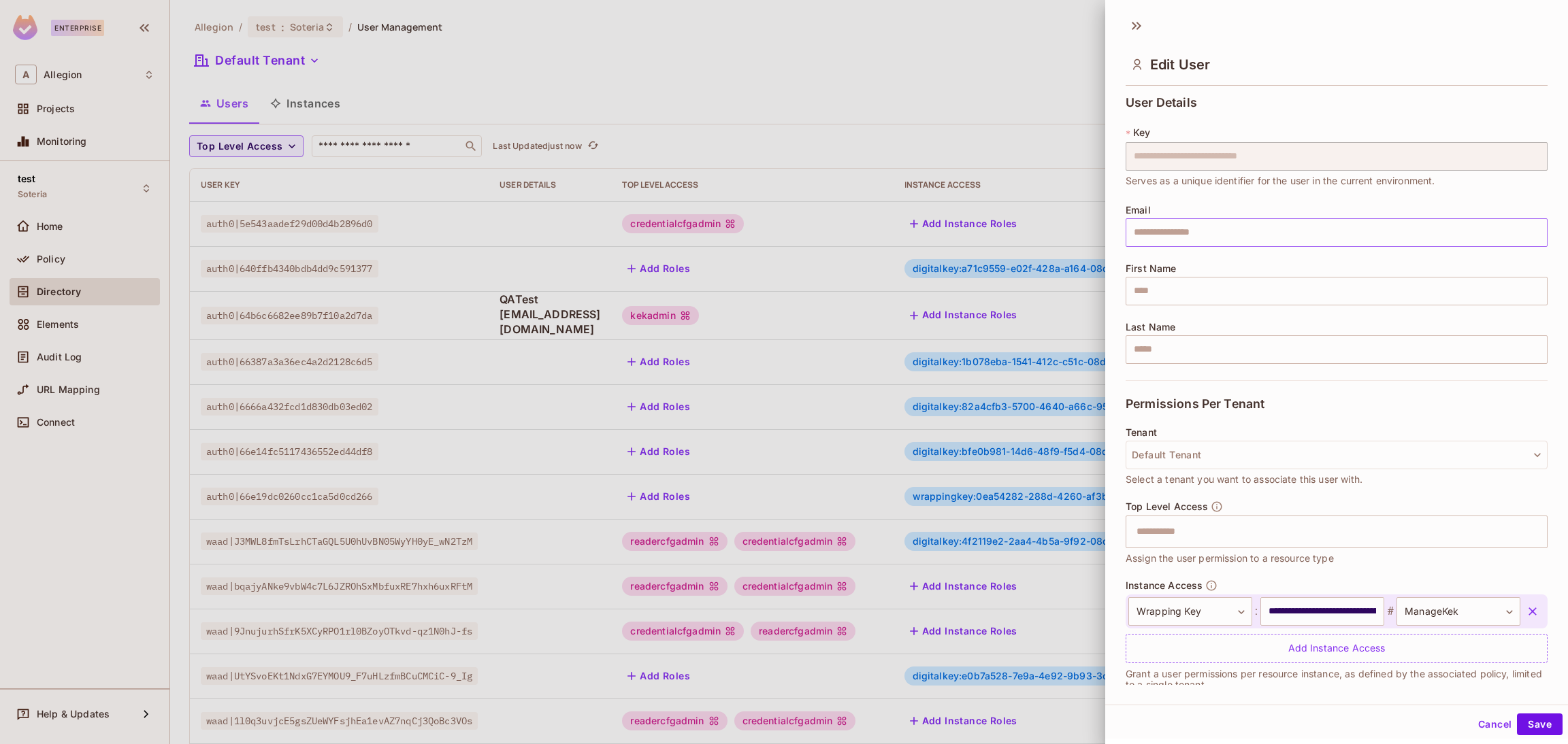
click at [1221, 237] on input "text" at bounding box center [1337, 232] width 422 height 29
type input "**********"
click at [1517, 722] on button "Save" at bounding box center [1540, 724] width 46 height 22
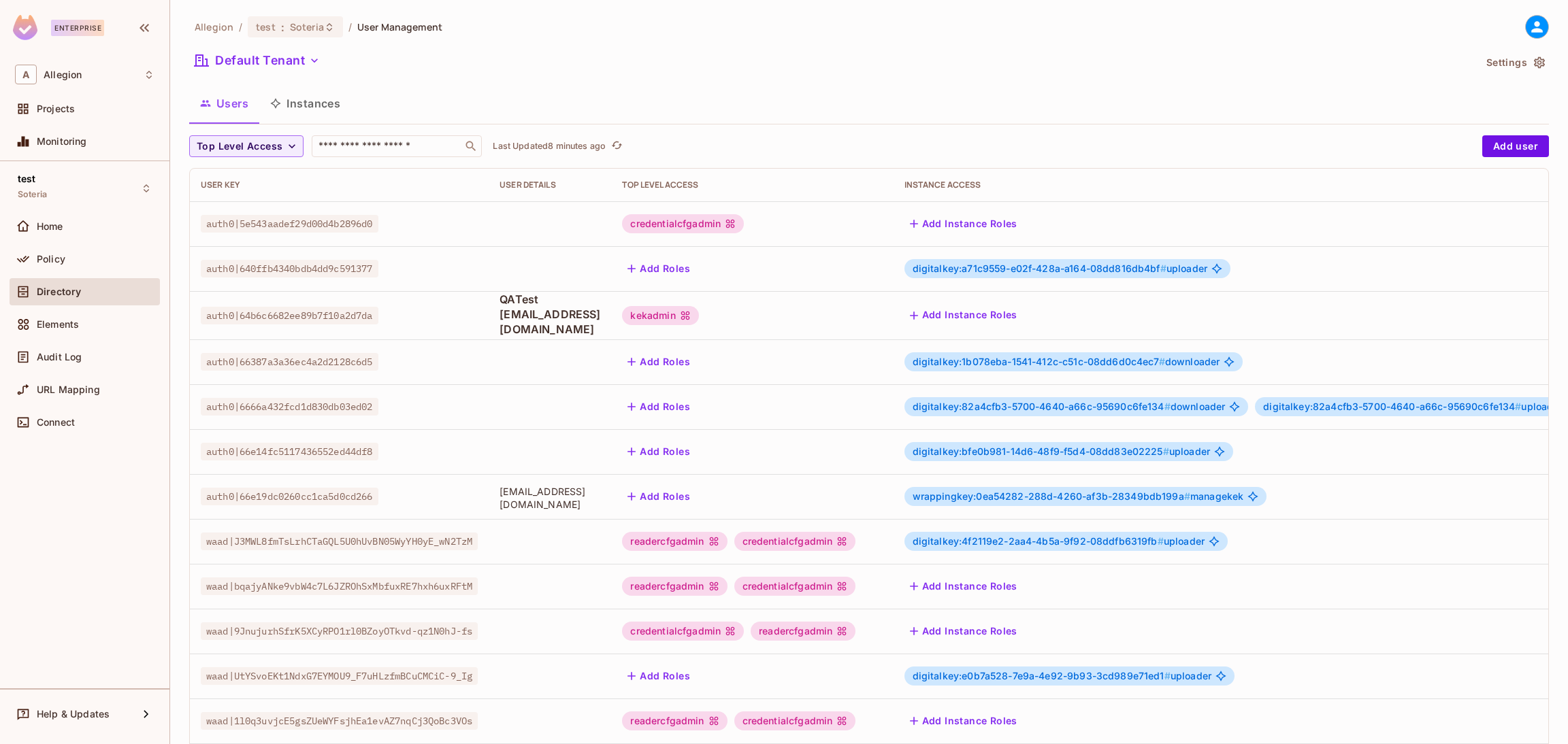
scroll to position [222, 0]
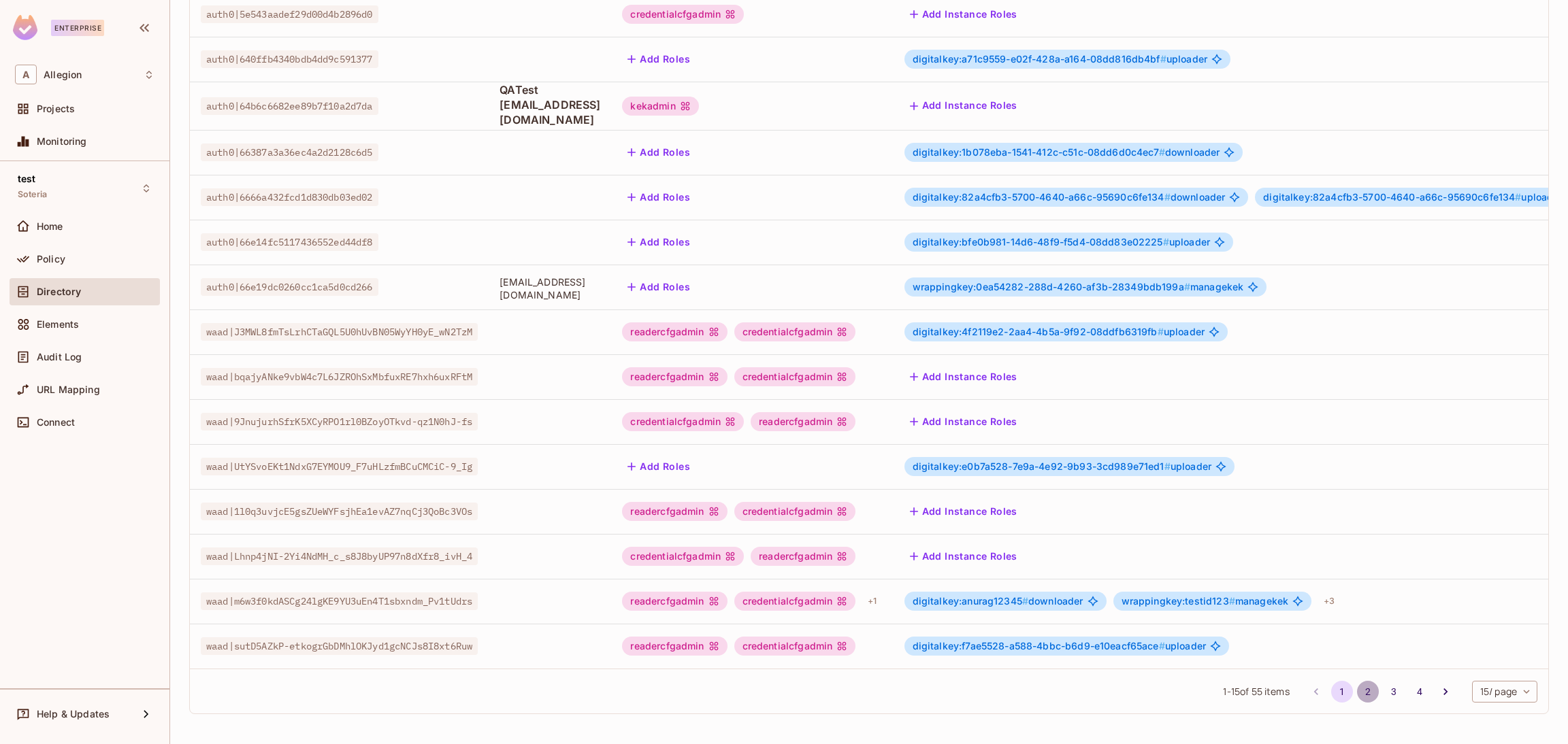
click at [1357, 694] on button "2" at bounding box center [1367, 692] width 22 height 22
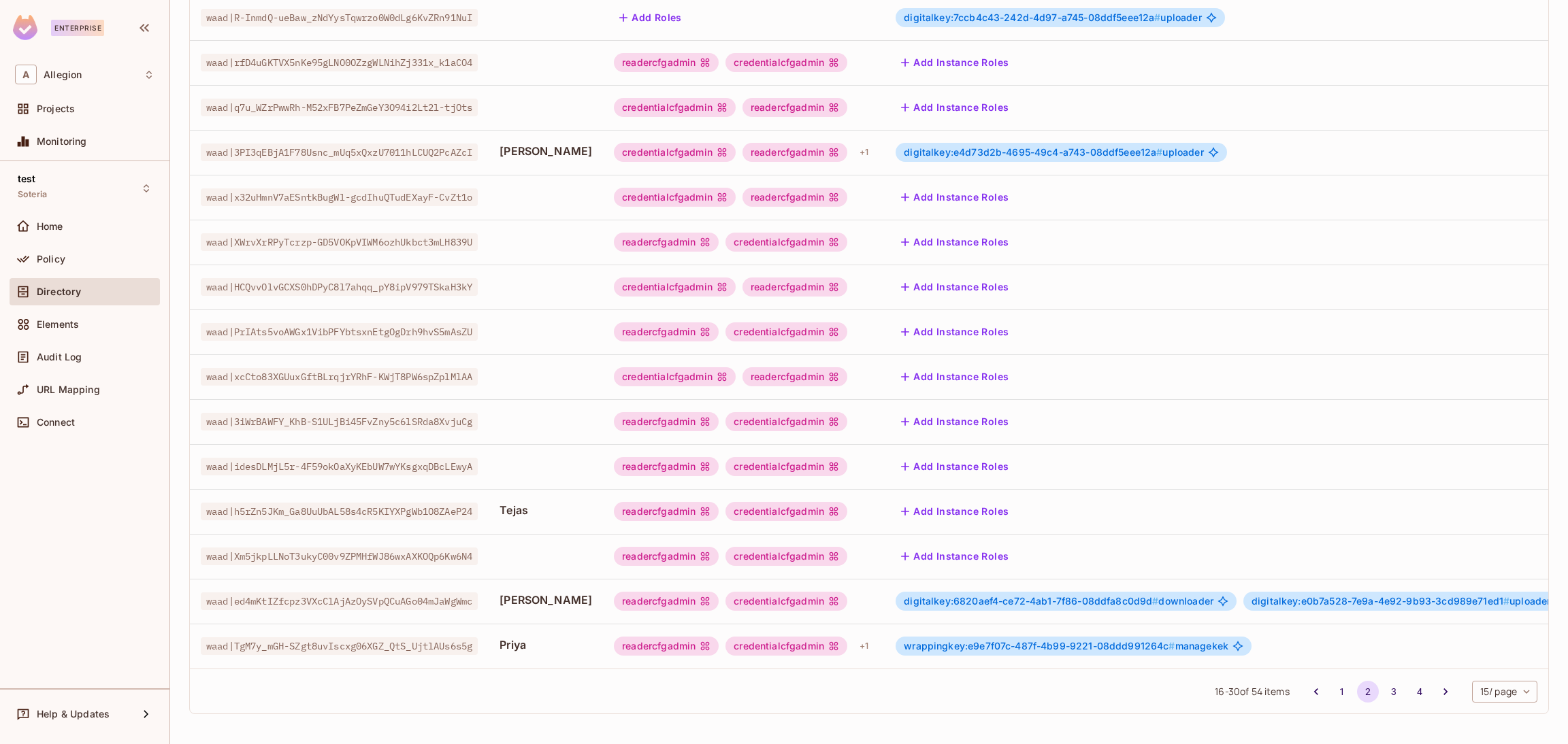
click at [1105, 641] on span "wrappingkey:e9e7f07c-487f-4b99-9221-08ddd991264c #" at bounding box center [1039, 646] width 271 height 11
click at [820, 637] on div "credentialcfgadmin" at bounding box center [787, 646] width 122 height 19
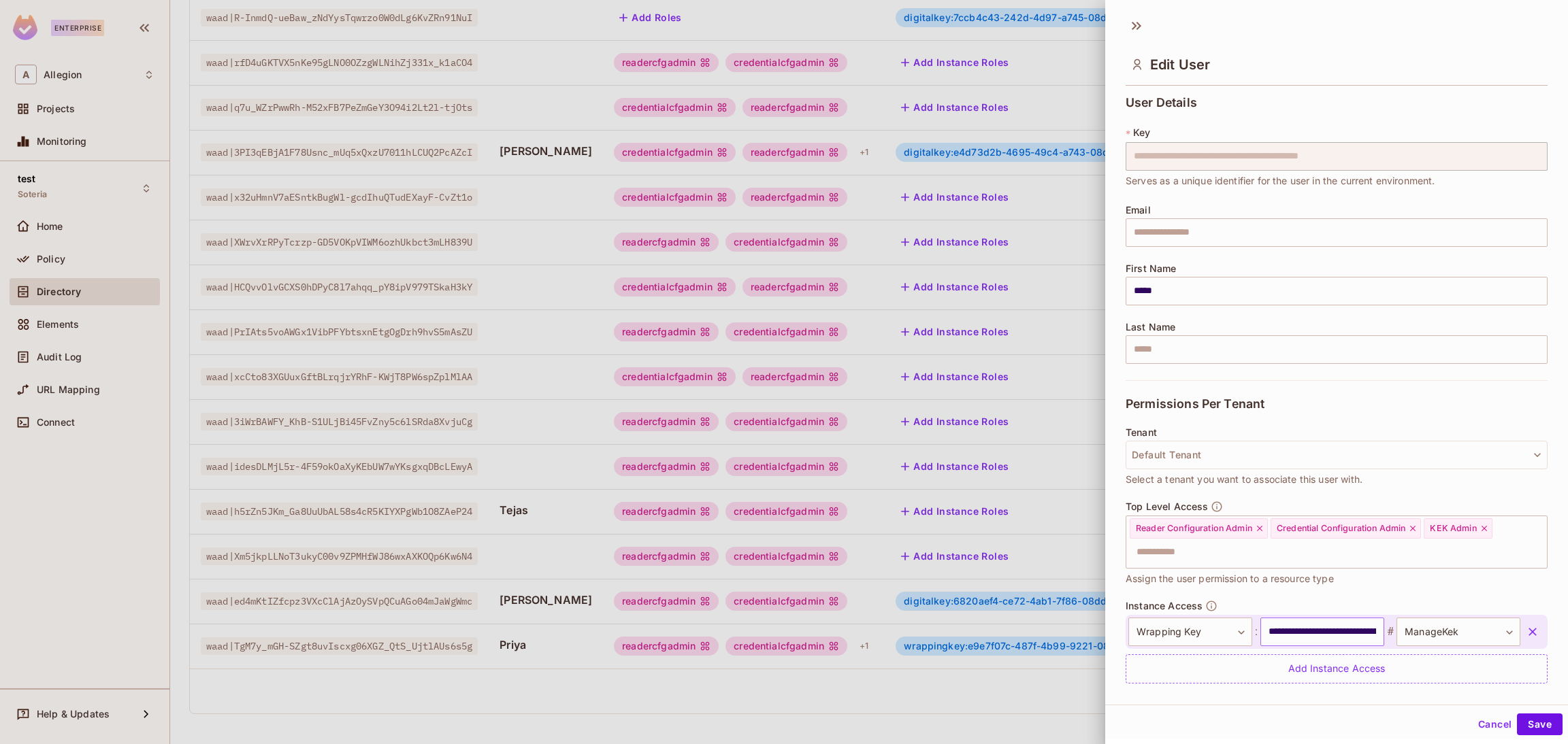
scroll to position [38, 0]
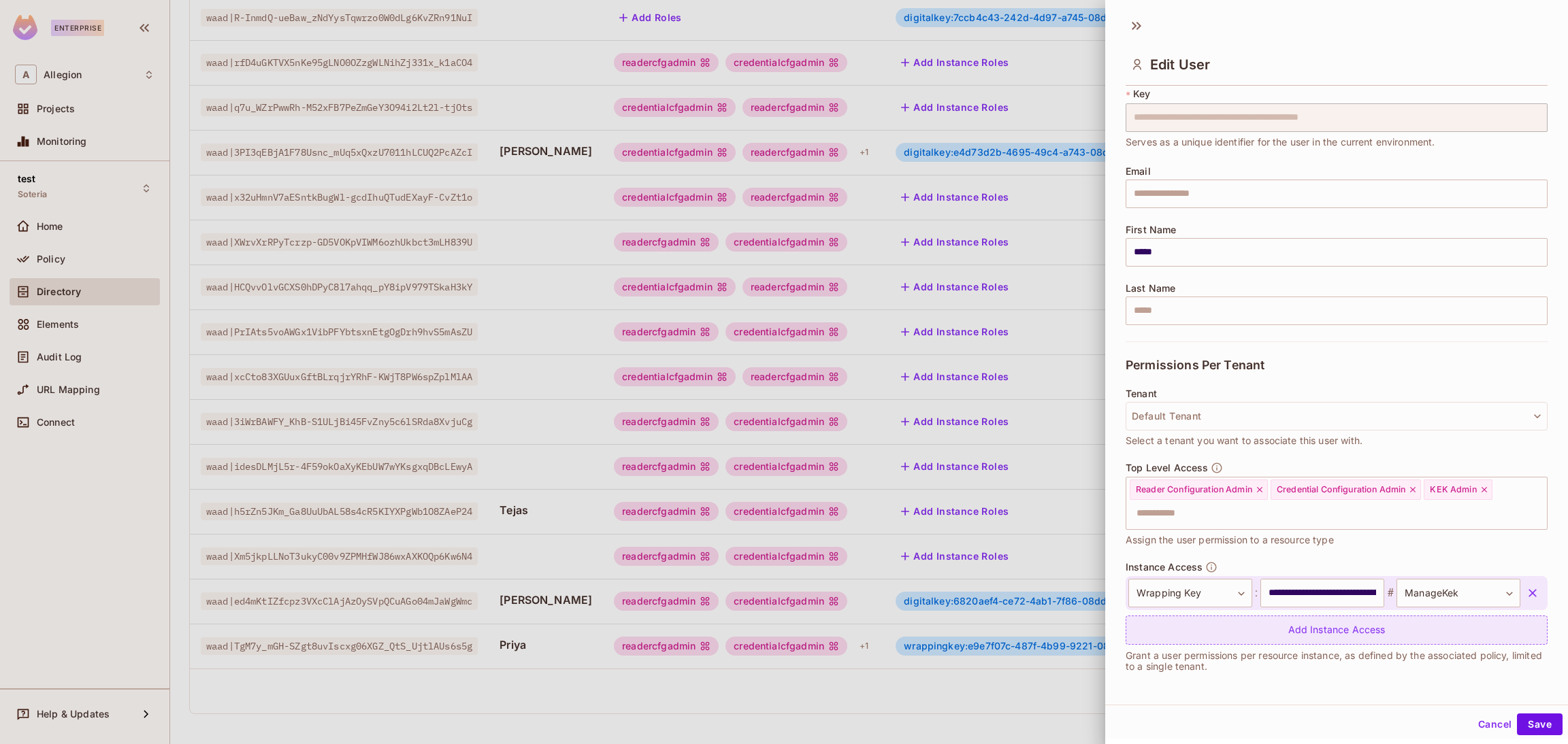
click at [1285, 625] on div "Add Instance Access" at bounding box center [1337, 630] width 422 height 29
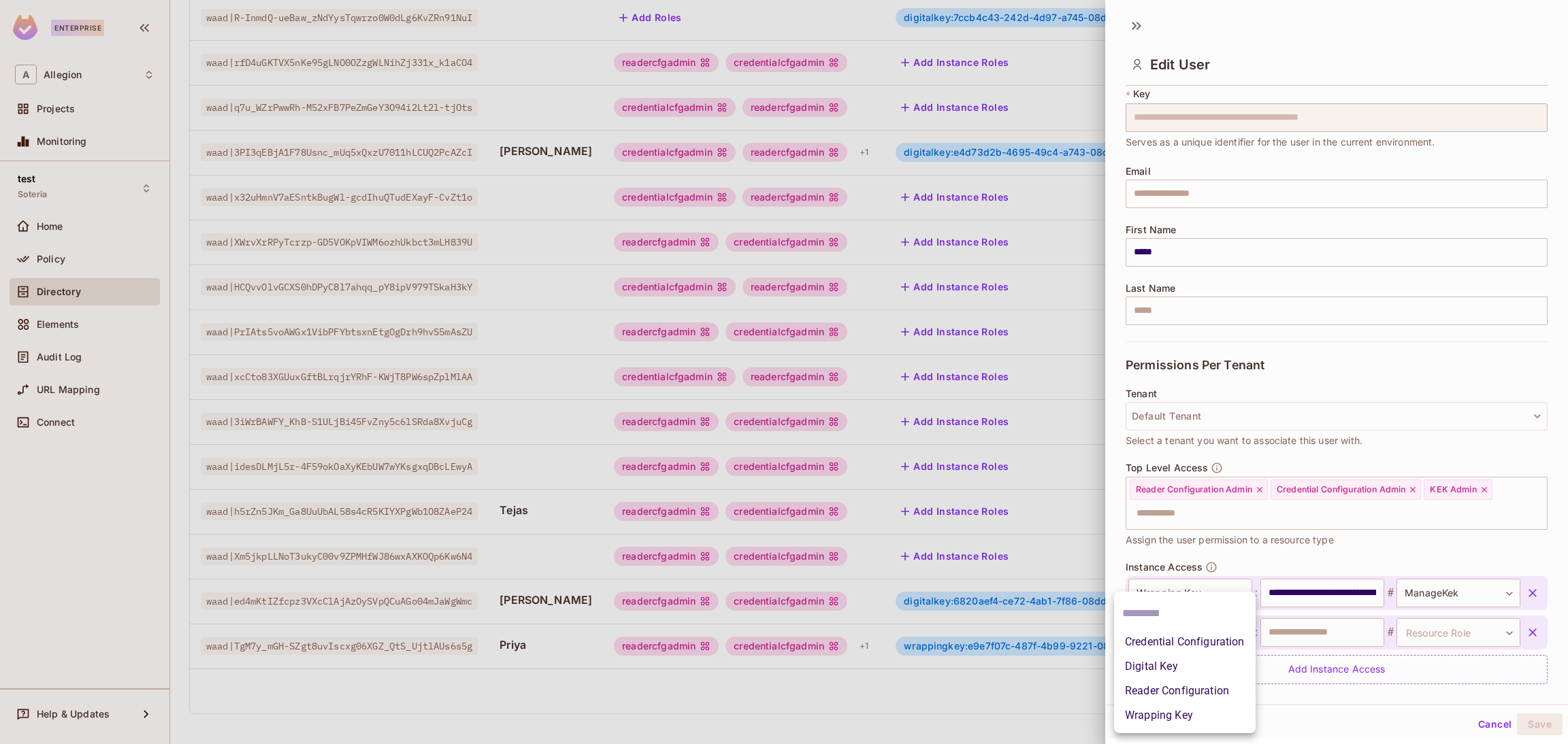
click at [1214, 631] on body "Enterprise A Allegion Projects Monitoring test Soteria Home Policy Directory El…" at bounding box center [784, 372] width 1568 height 744
click at [1186, 704] on li "Wrapping Key" at bounding box center [1185, 716] width 142 height 25
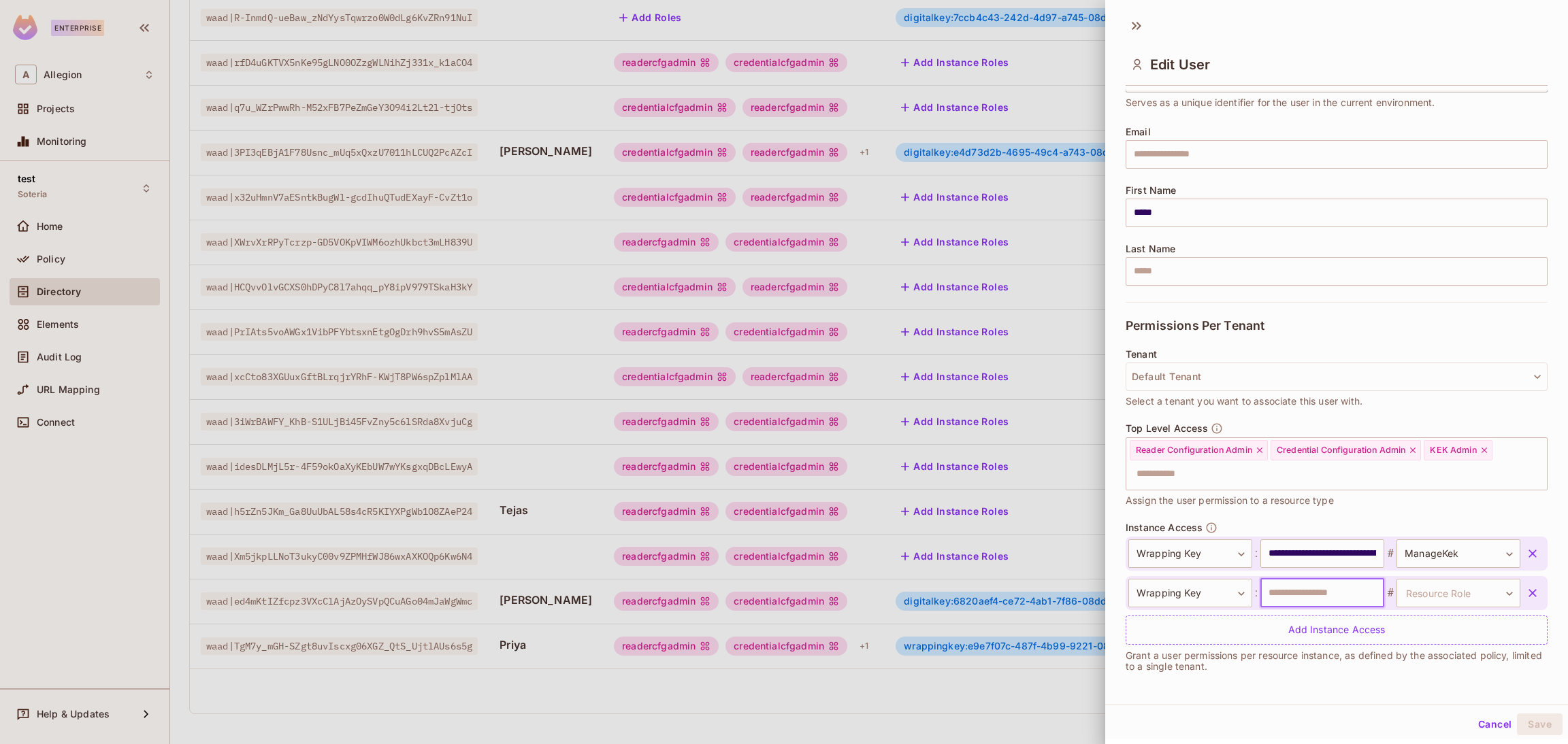
click at [1317, 593] on input "text" at bounding box center [1323, 593] width 124 height 29
click at [1526, 547] on icon "button" at bounding box center [1533, 552] width 14 height 14
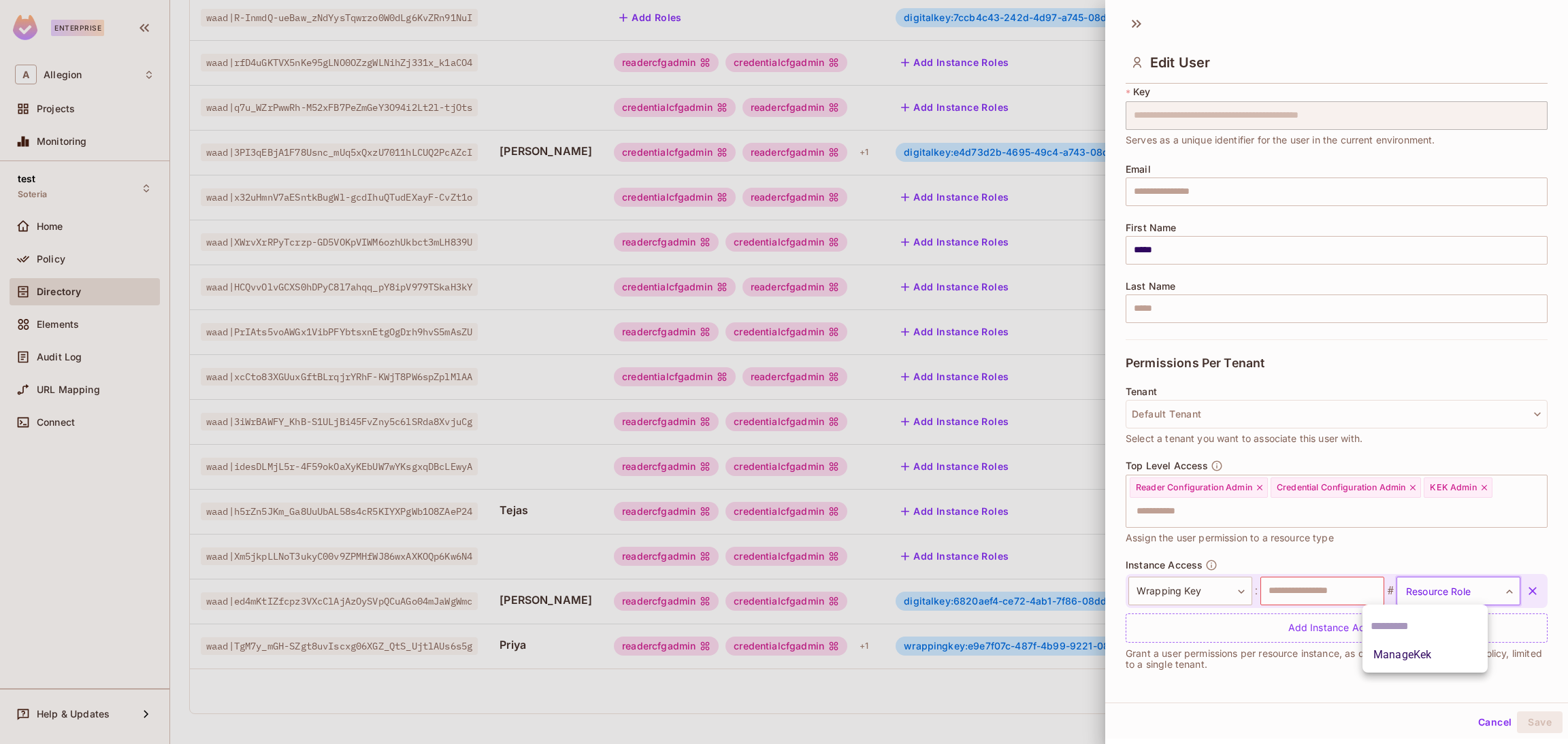
click at [1442, 592] on body "Enterprise A Allegion Projects Monitoring test Soteria Home Policy Directory El…" at bounding box center [784, 372] width 1568 height 744
click at [1404, 654] on li "ManageKek" at bounding box center [1425, 655] width 125 height 25
type input "*********"
click at [1306, 596] on input "text" at bounding box center [1323, 592] width 124 height 29
click at [1527, 722] on button "Save" at bounding box center [1540, 722] width 46 height 22
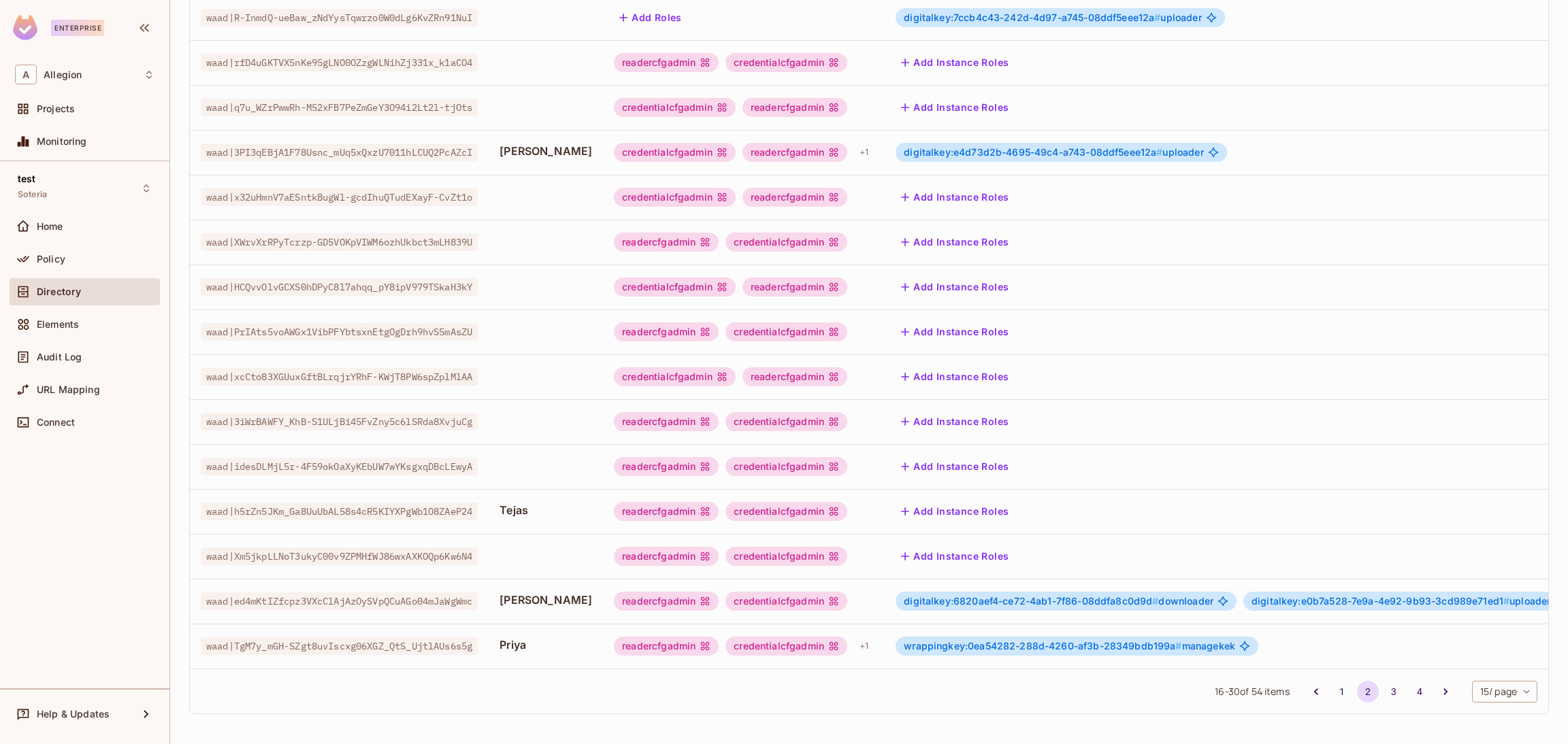
click at [829, 636] on div "readercfgadmin credentialcfgadmin + 1" at bounding box center [744, 646] width 260 height 22
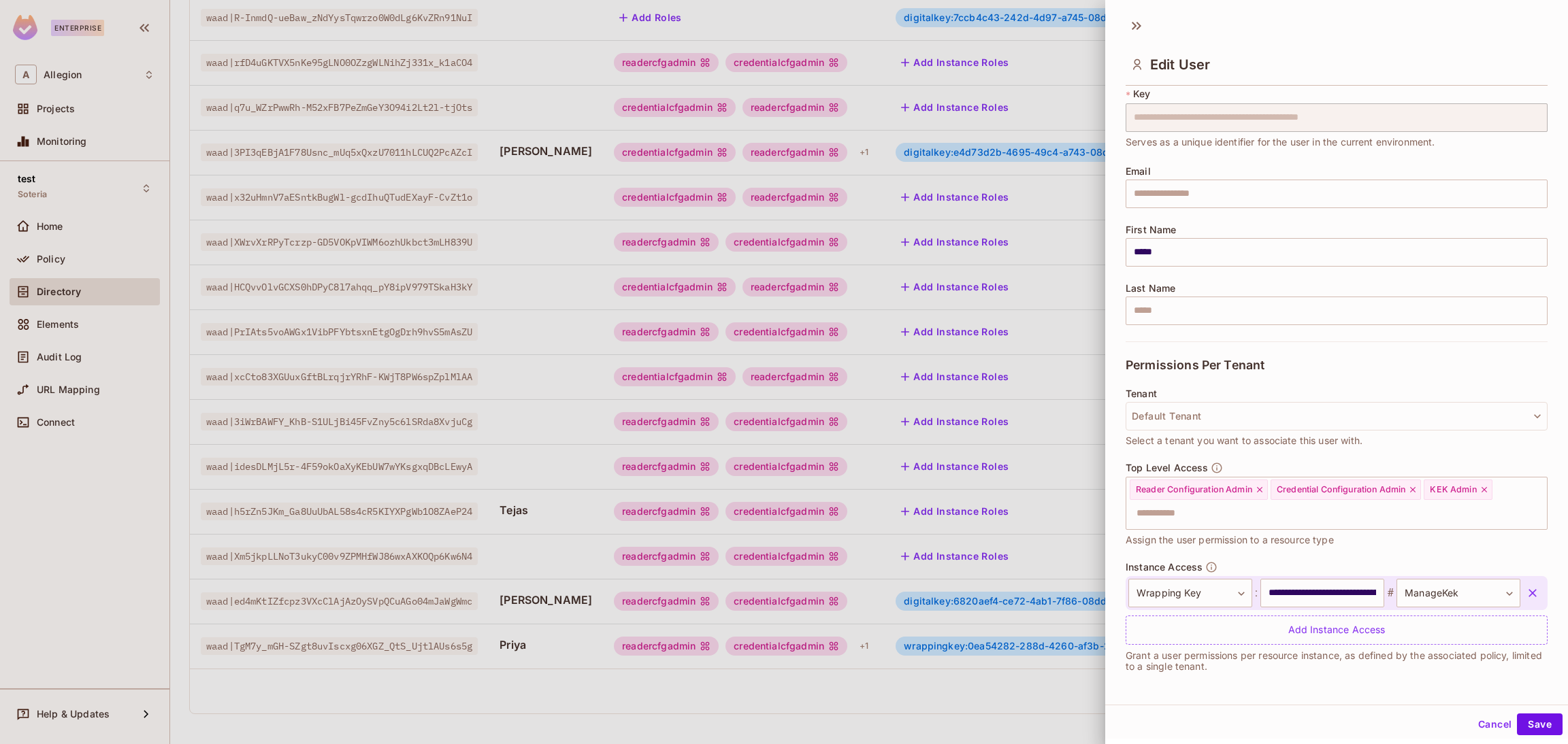
click at [823, 691] on div at bounding box center [784, 372] width 1568 height 744
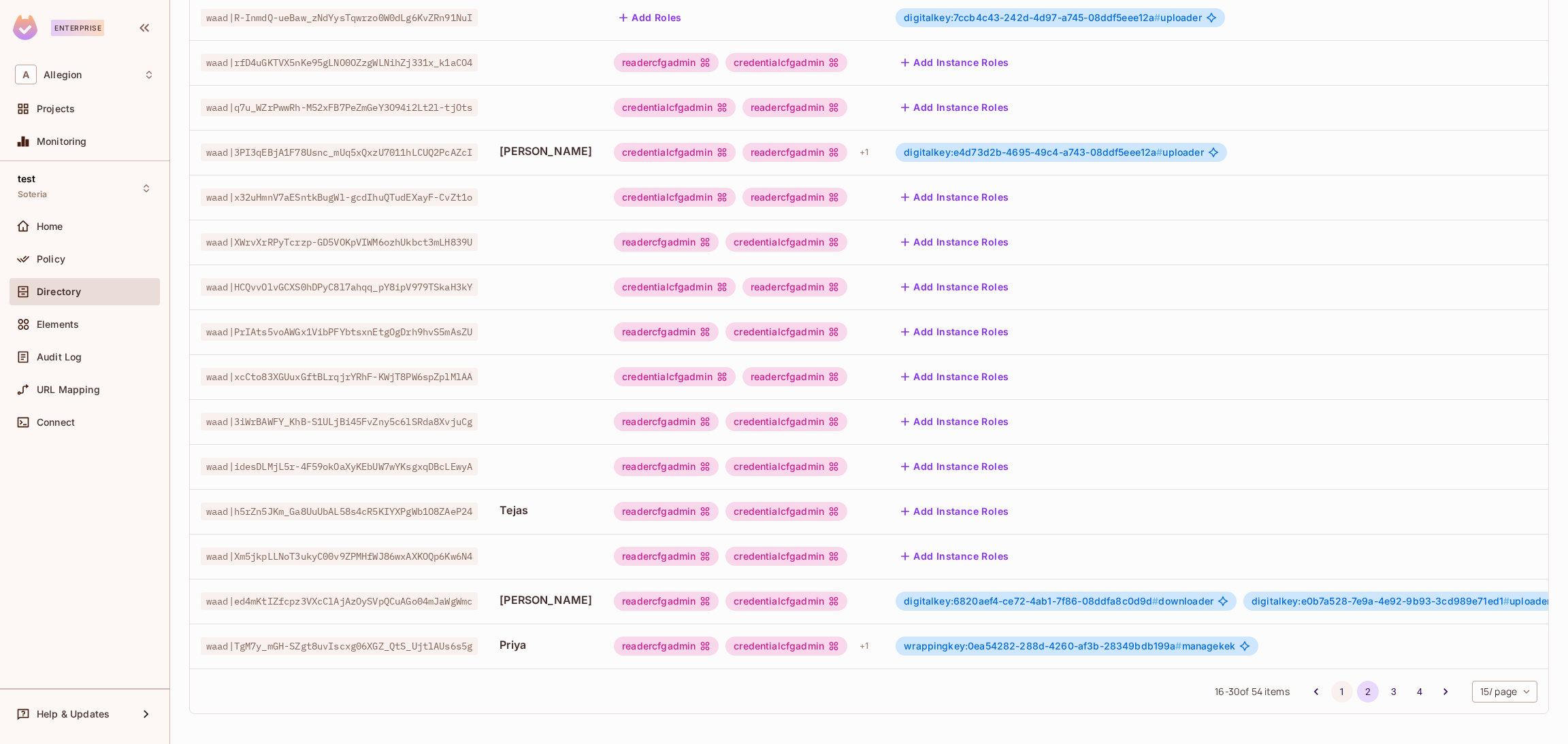
click at [1331, 691] on button "1" at bounding box center [1342, 692] width 22 height 22
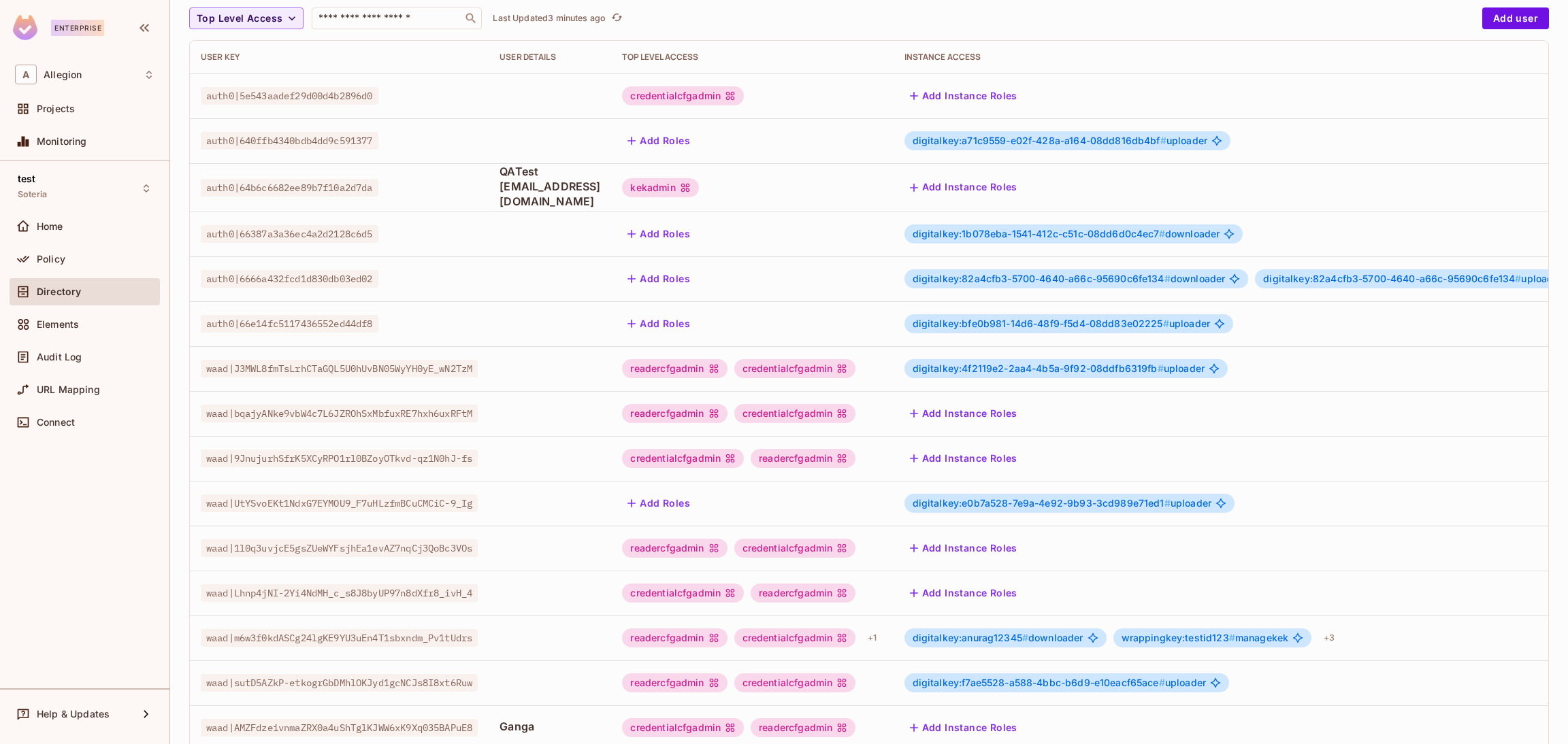
scroll to position [222, 0]
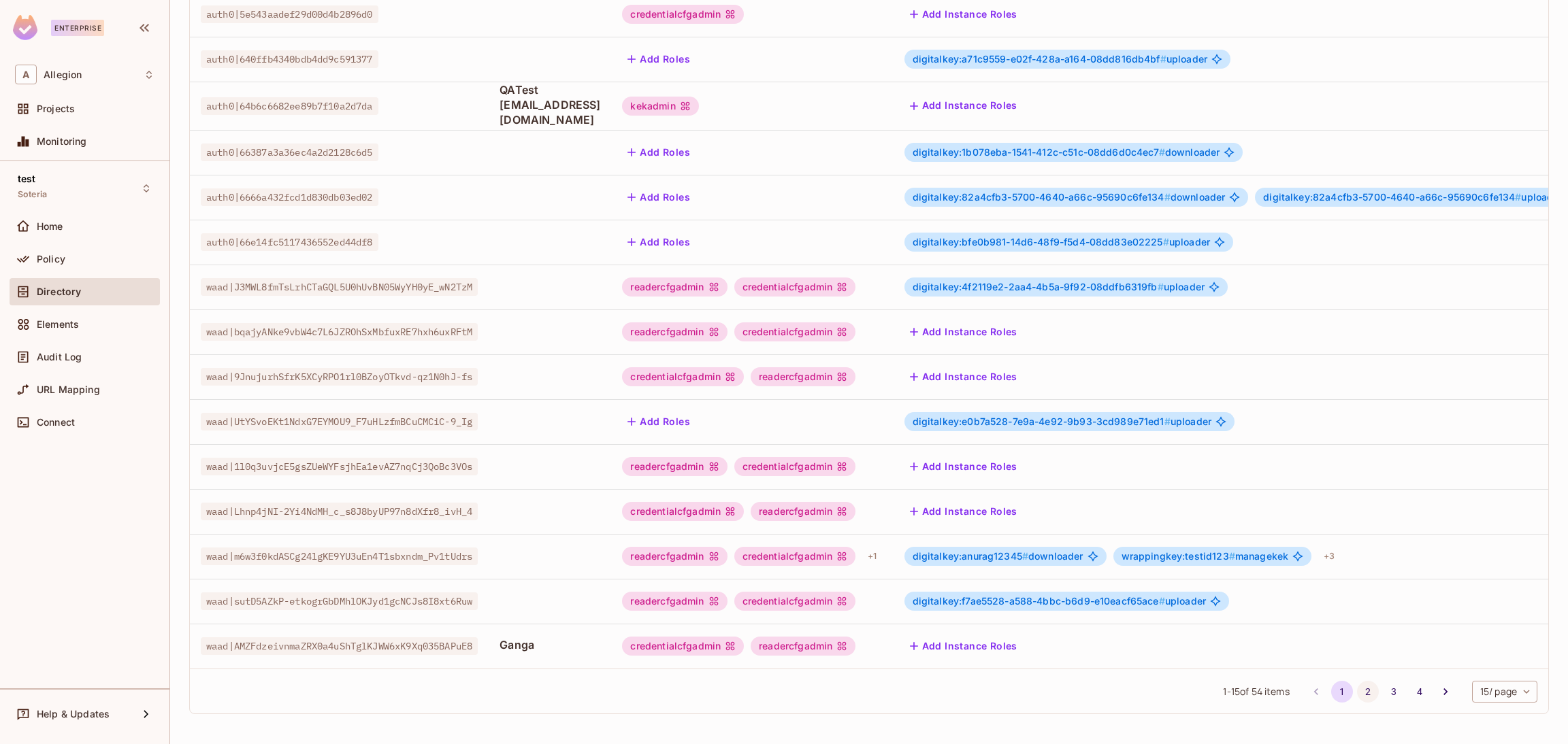
click at [1357, 692] on button "2" at bounding box center [1367, 692] width 22 height 22
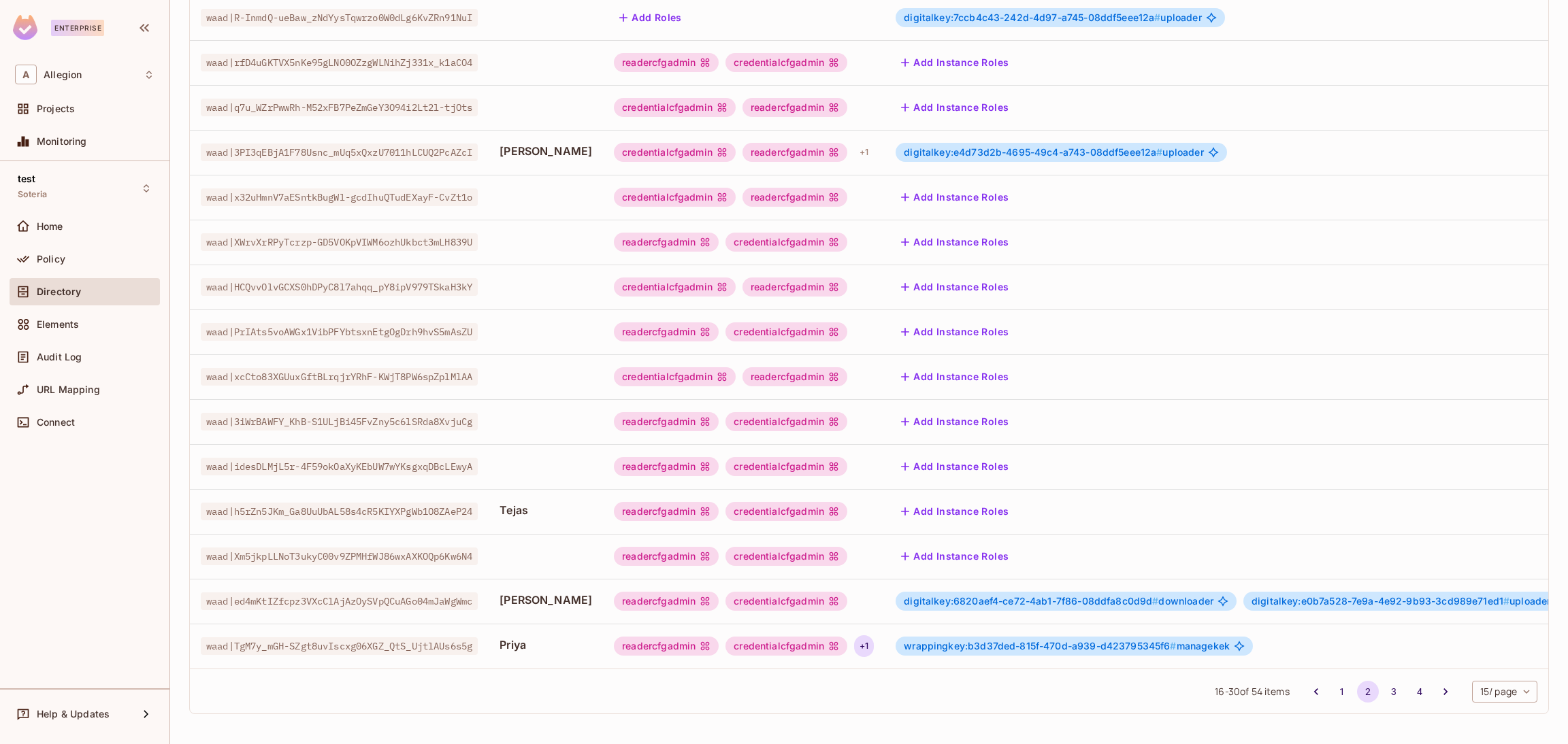
click at [854, 636] on div "+ 1" at bounding box center [864, 646] width 20 height 22
click at [818, 625] on div at bounding box center [784, 372] width 1568 height 744
click at [822, 637] on div "credentialcfgadmin" at bounding box center [787, 646] width 122 height 19
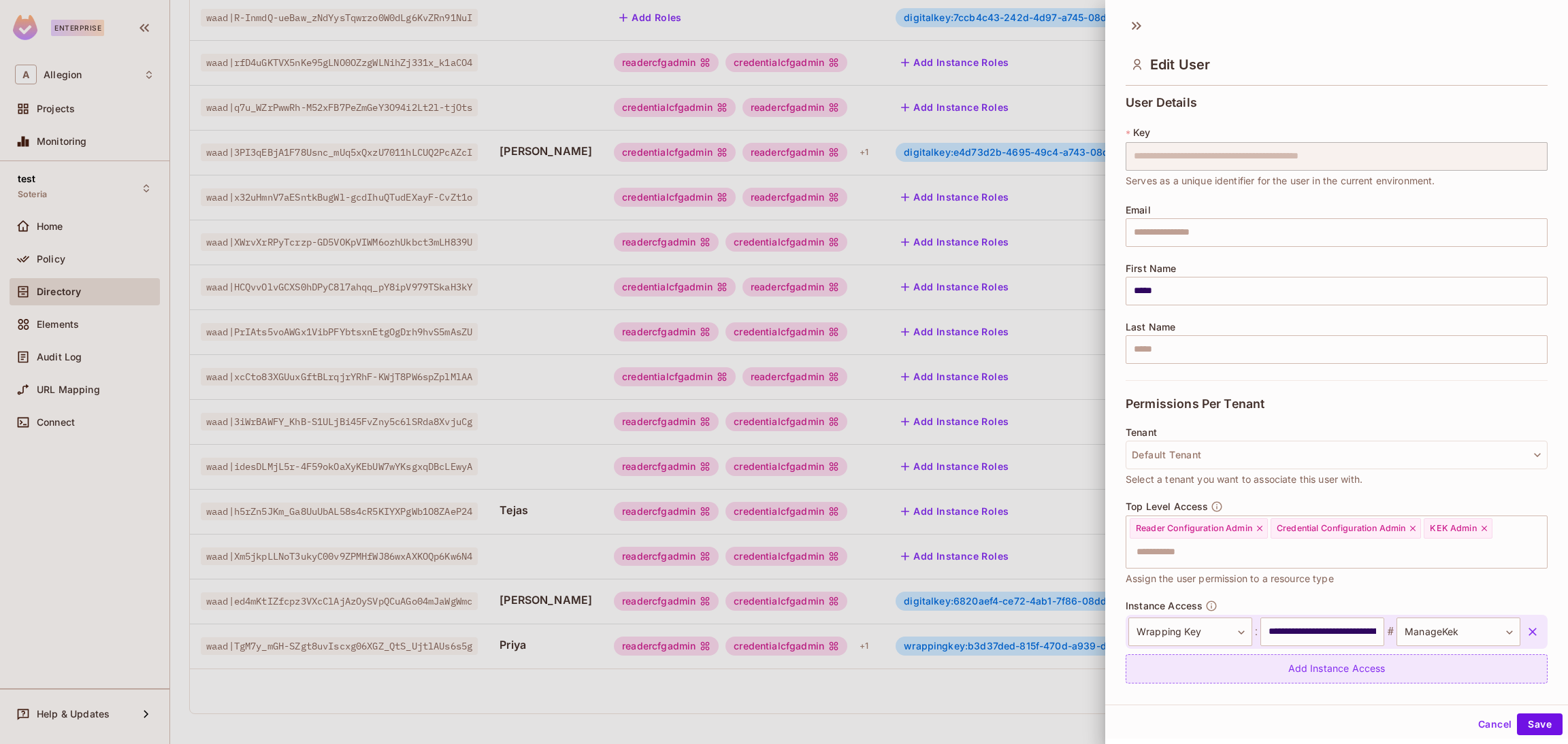
click at [1285, 669] on div "Add Instance Access" at bounding box center [1337, 669] width 422 height 29
click at [1218, 668] on body "Enterprise A Allegion Projects Monitoring test Soteria Home Policy Directory El…" at bounding box center [784, 372] width 1568 height 744
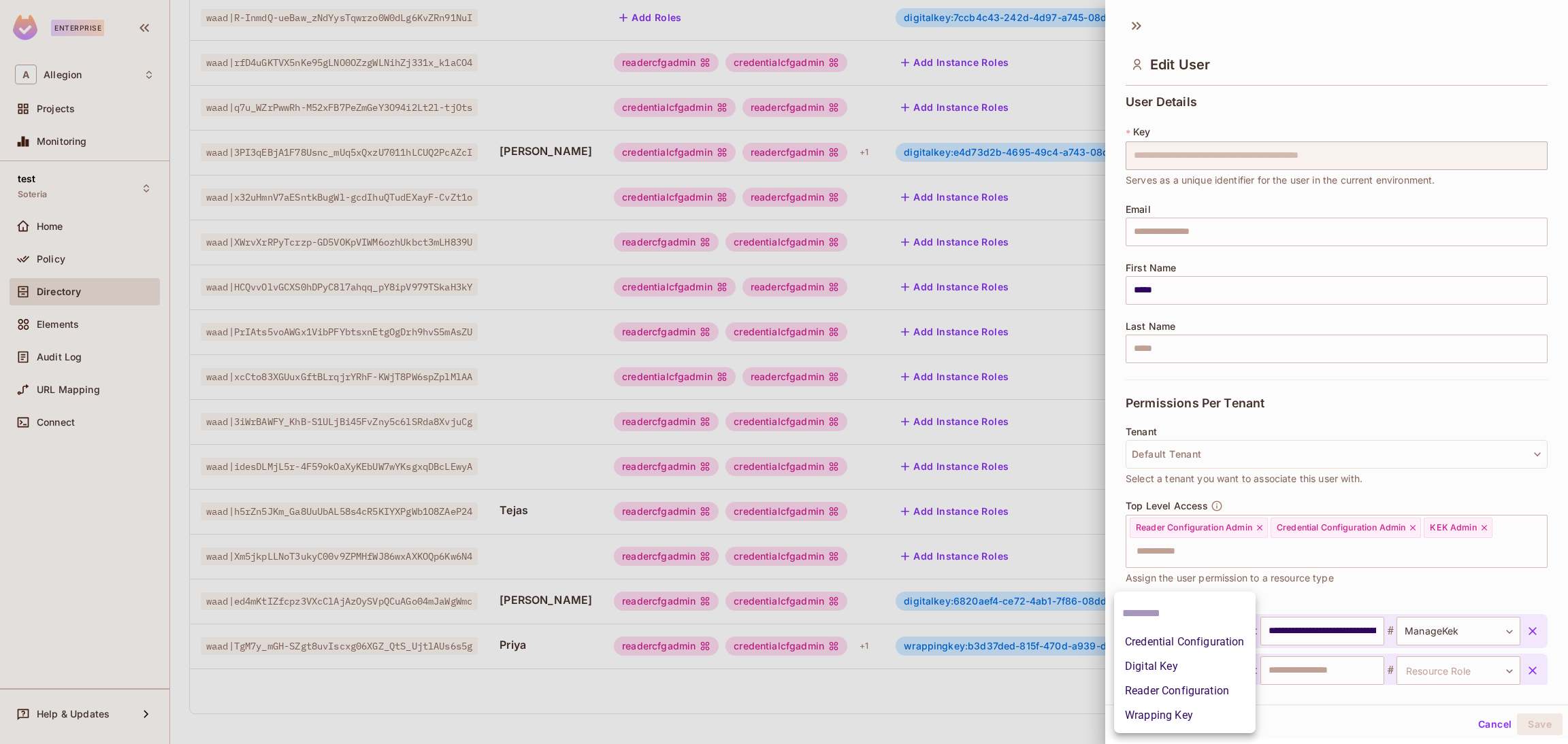
click at [1190, 708] on li "Wrapping Key" at bounding box center [1185, 716] width 142 height 25
click at [1316, 669] on input "text" at bounding box center [1323, 671] width 124 height 29
paste input "**********"
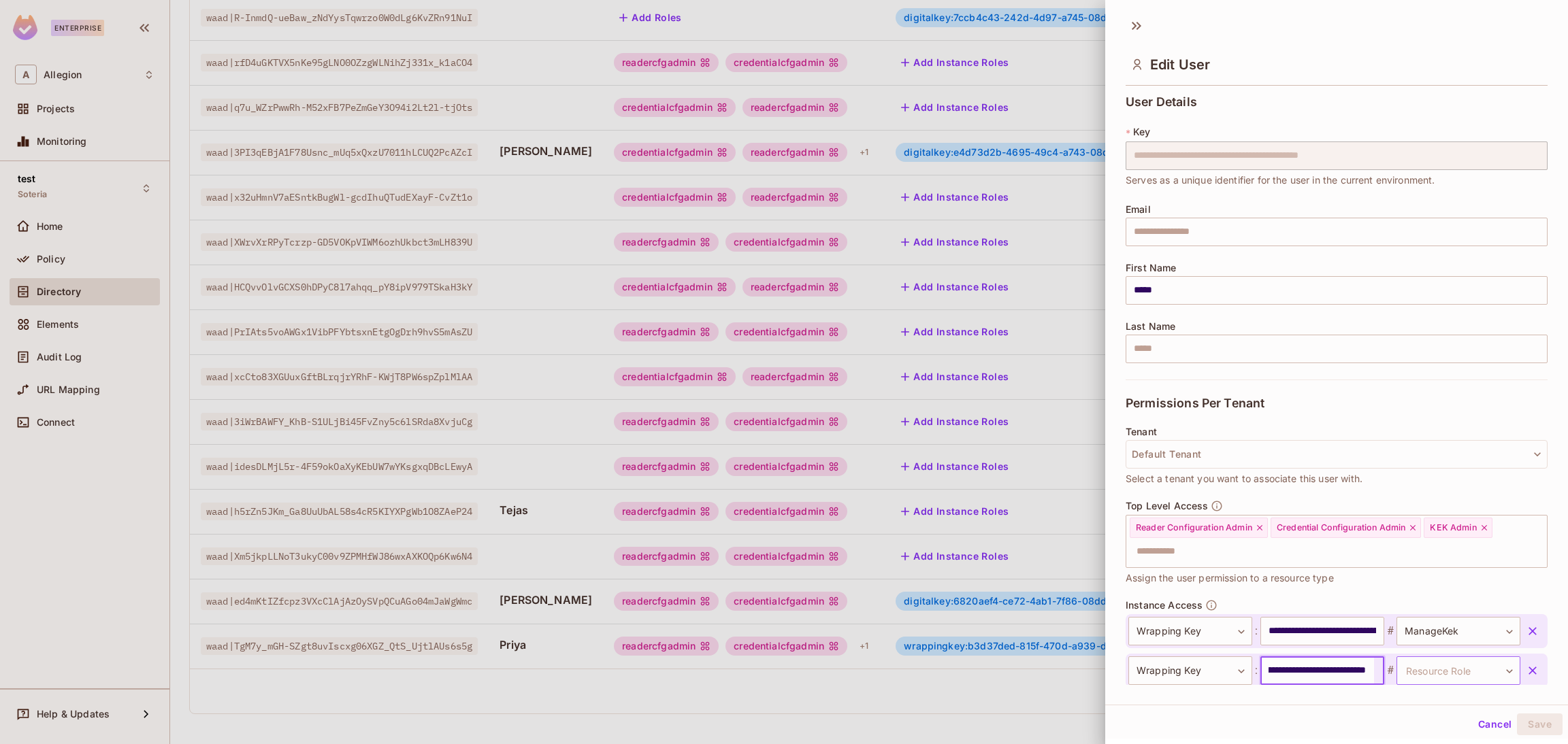
type input "**********"
click at [1440, 670] on body "Enterprise A Allegion Projects Monitoring test Soteria Home Policy Directory El…" at bounding box center [784, 372] width 1568 height 744
click at [1408, 714] on li "ManageKek" at bounding box center [1425, 716] width 125 height 25
click at [1271, 633] on input "**********" at bounding box center [1323, 632] width 124 height 29
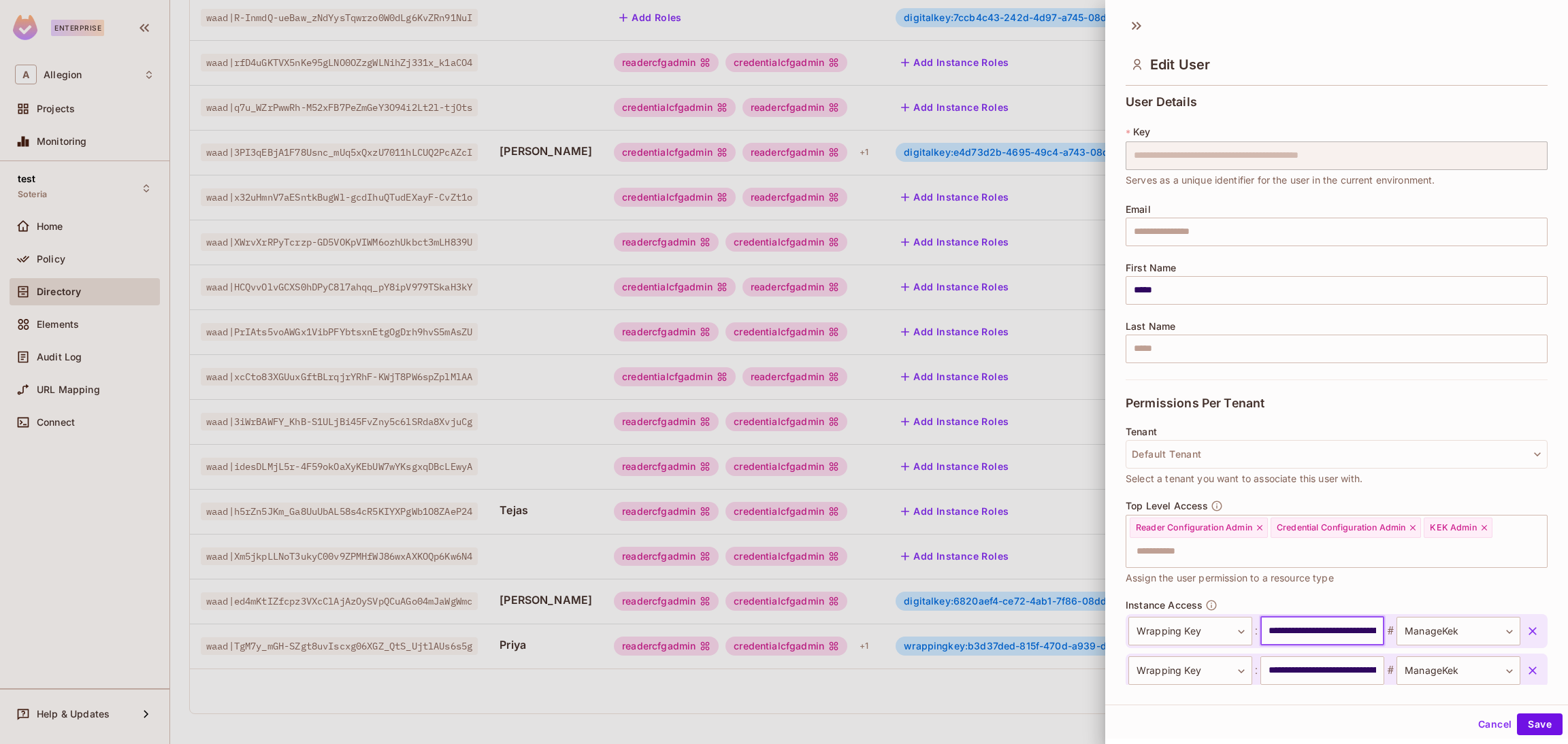
click at [1526, 629] on icon "button" at bounding box center [1533, 631] width 14 height 14
click at [1523, 726] on button "Save" at bounding box center [1540, 724] width 46 height 22
